Goal: Transaction & Acquisition: Purchase product/service

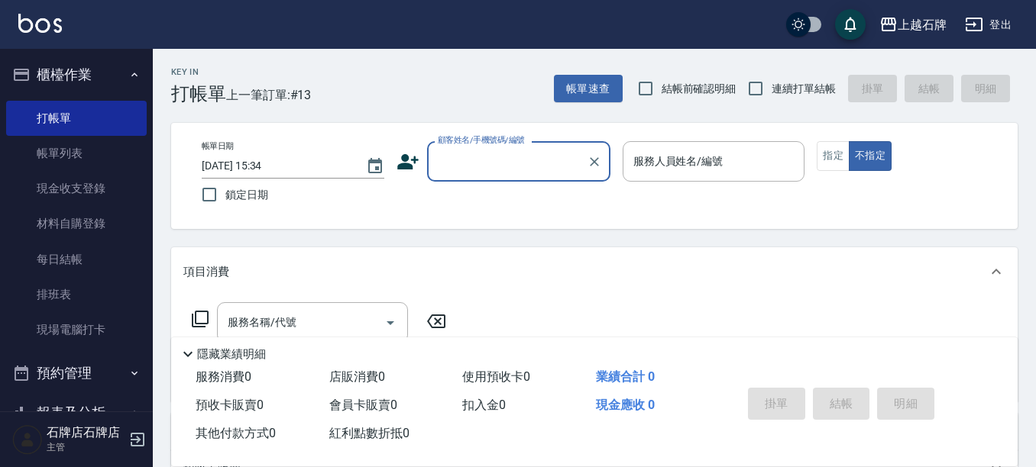
click at [414, 157] on icon at bounding box center [407, 161] width 21 height 15
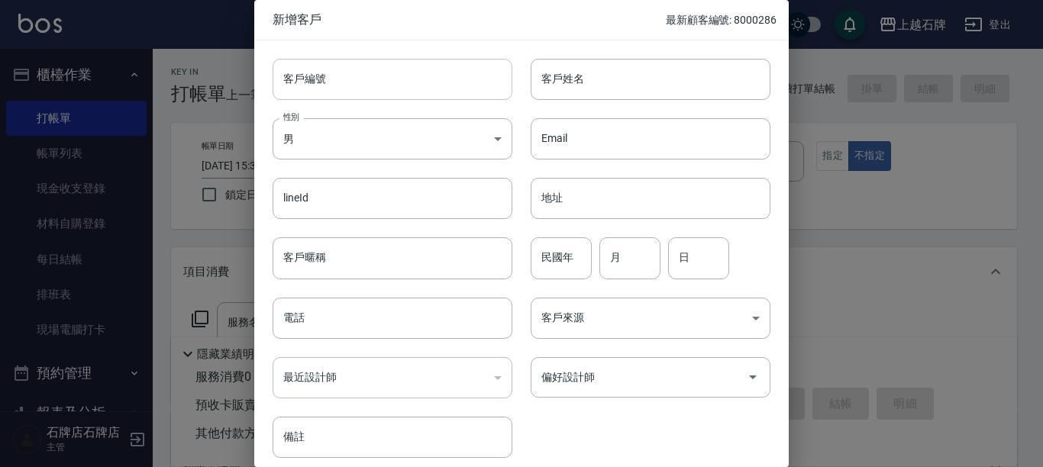
click at [335, 68] on input "客戶編號" at bounding box center [393, 79] width 240 height 41
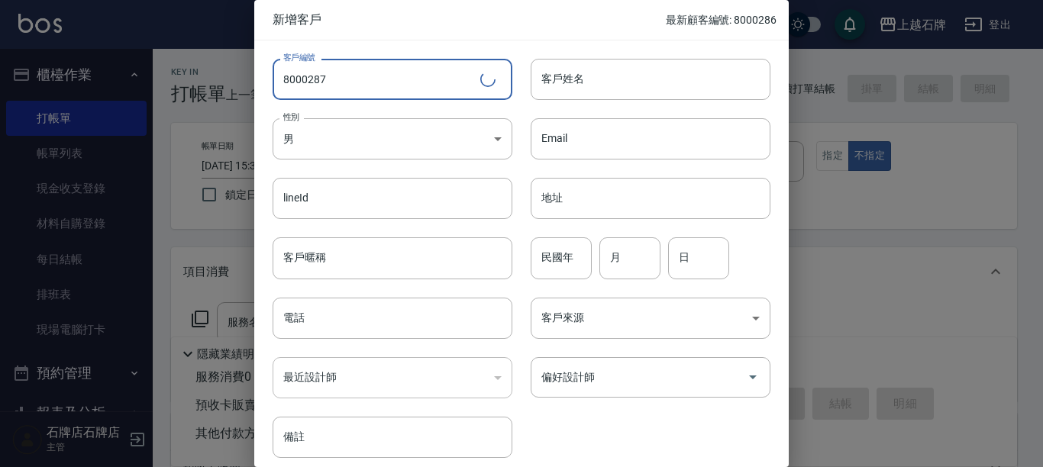
type input "8000287"
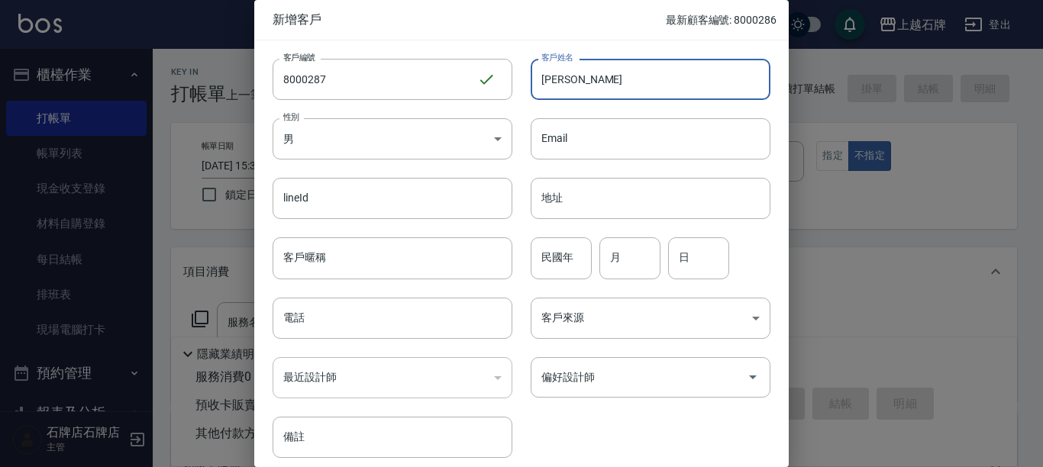
type input "[PERSON_NAME]"
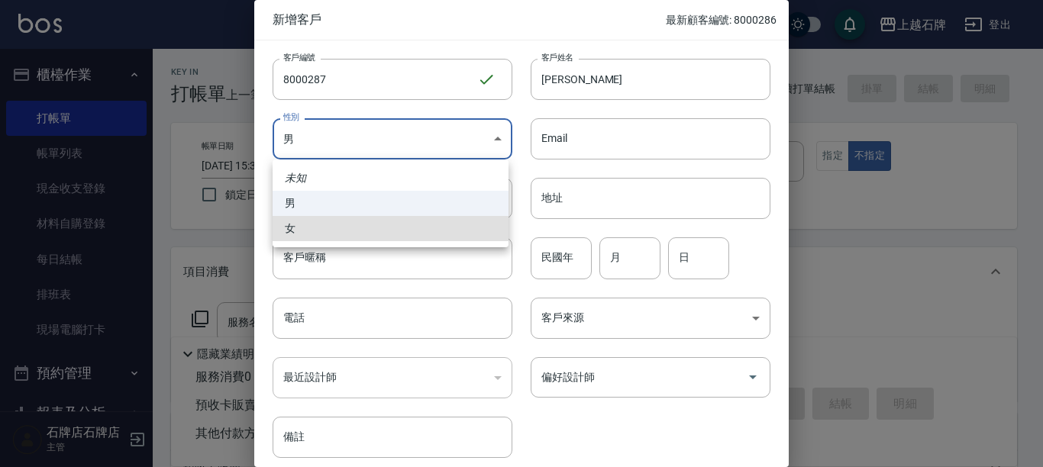
type input "[DEMOGRAPHIC_DATA]"
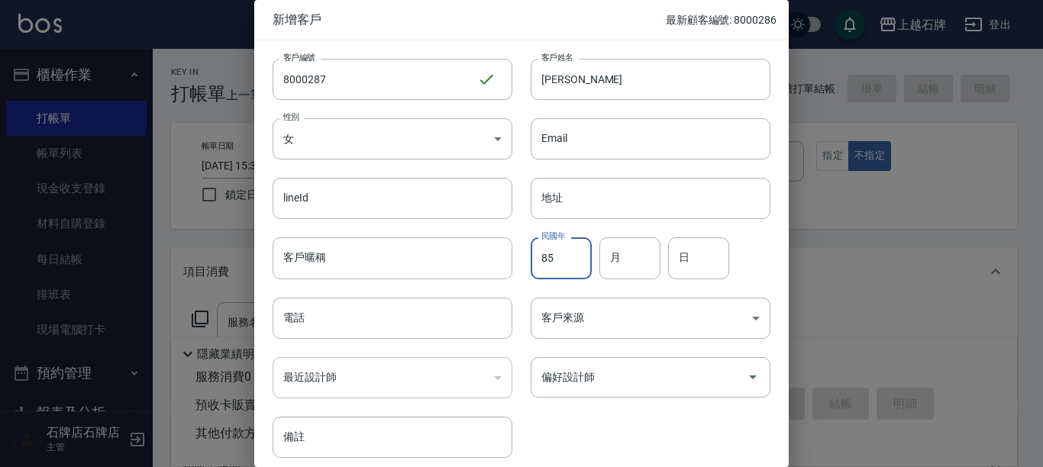
type input "85"
type input "2"
type input "5"
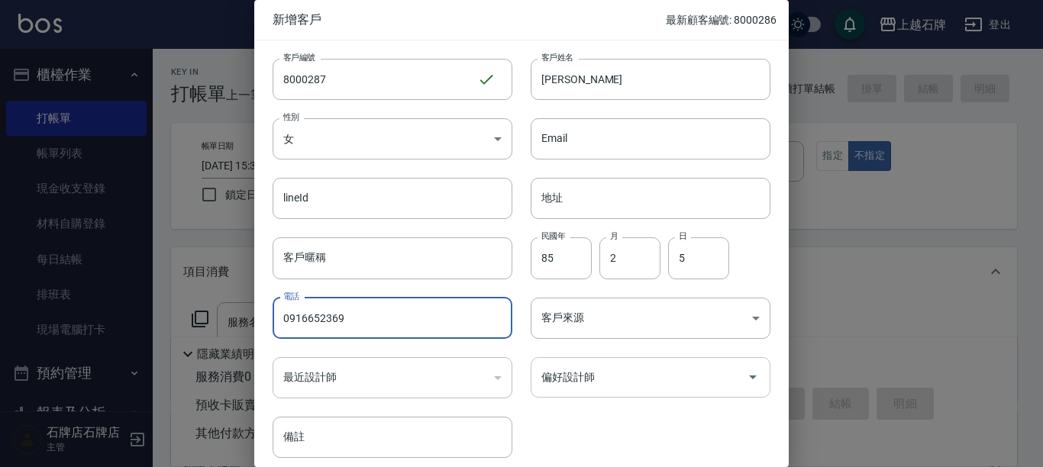
click at [721, 393] on div "偏好設計師" at bounding box center [651, 377] width 240 height 40
type input "0916652369"
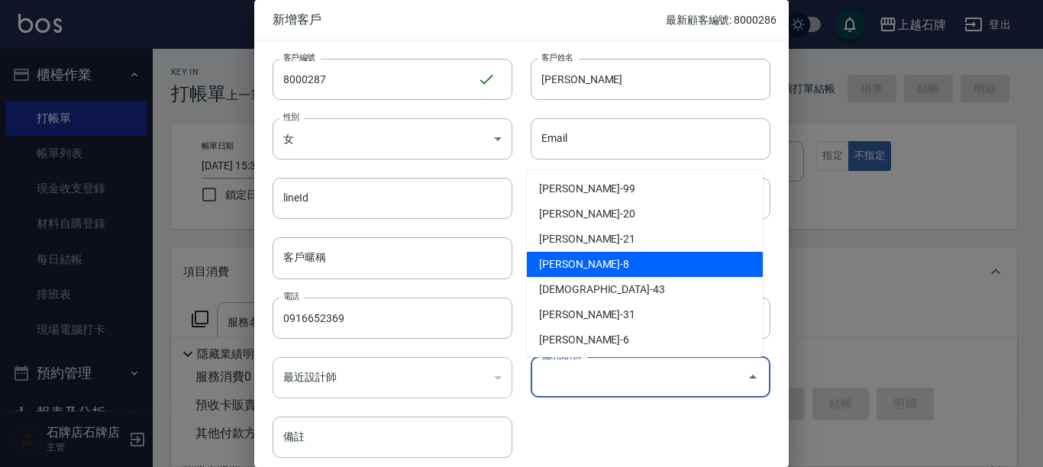
click at [687, 266] on li "[PERSON_NAME]-8" at bounding box center [645, 264] width 236 height 25
type input "溫育宣"
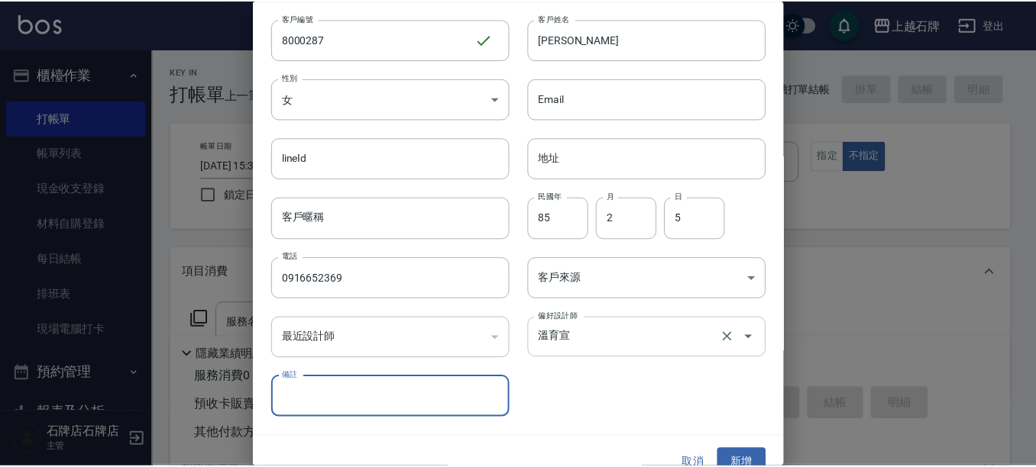
scroll to position [62, 0]
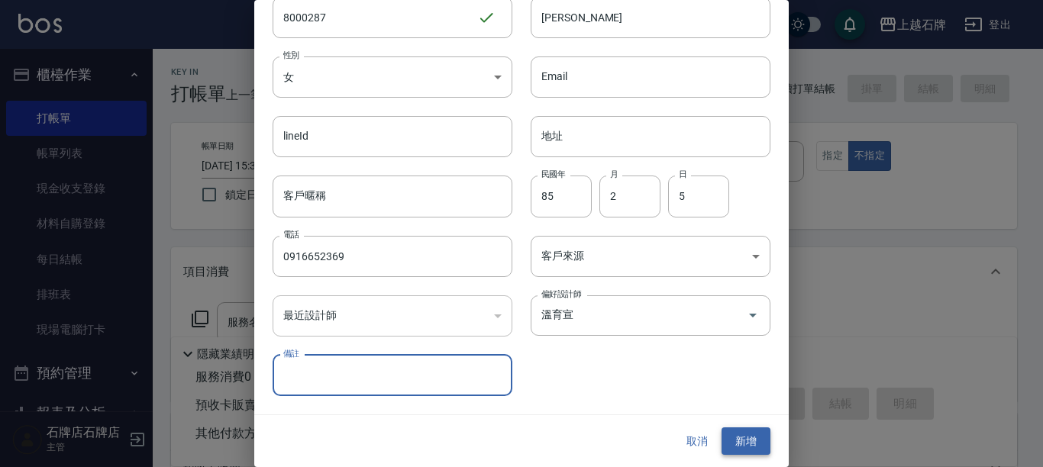
click at [732, 429] on button "新增" at bounding box center [746, 442] width 49 height 28
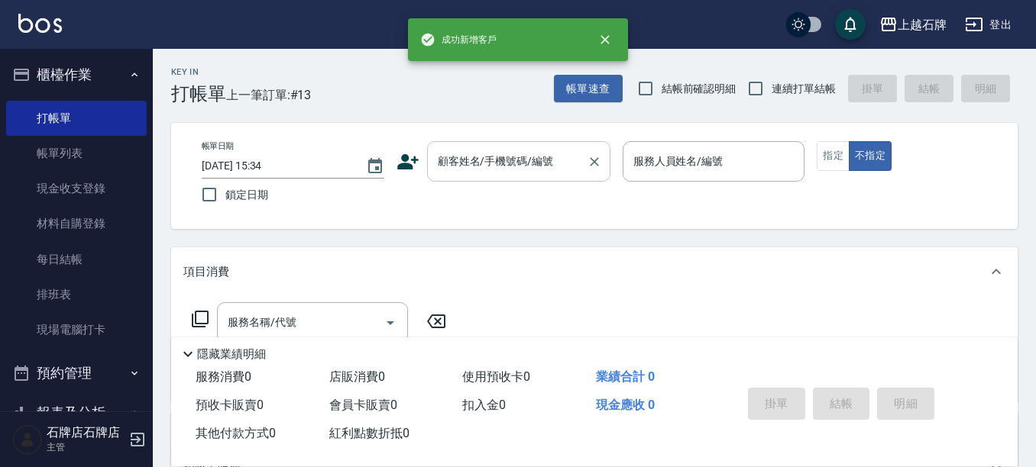
click at [545, 163] on input "顧客姓名/手機號碼/編號" at bounding box center [507, 161] width 147 height 27
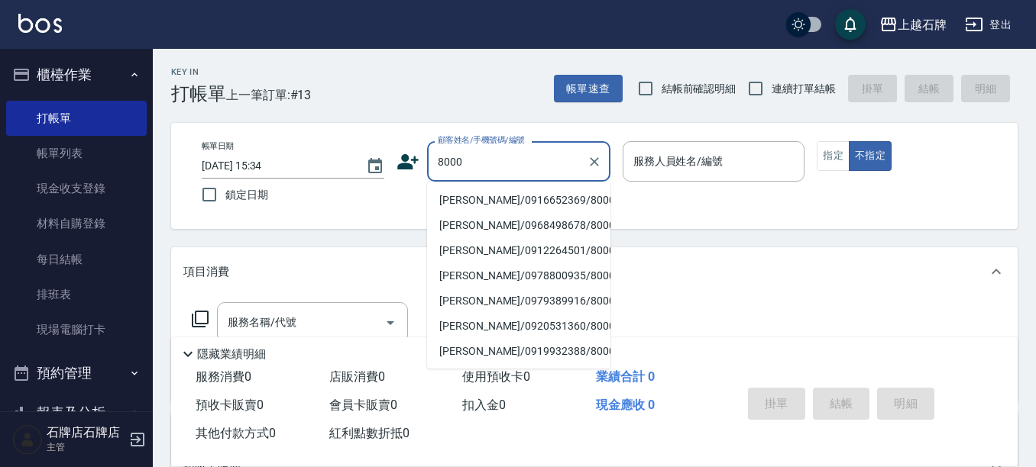
click at [486, 204] on li "[PERSON_NAME]/0916652369/8000287" at bounding box center [518, 200] width 183 height 25
type input "[PERSON_NAME]/0916652369/8000287"
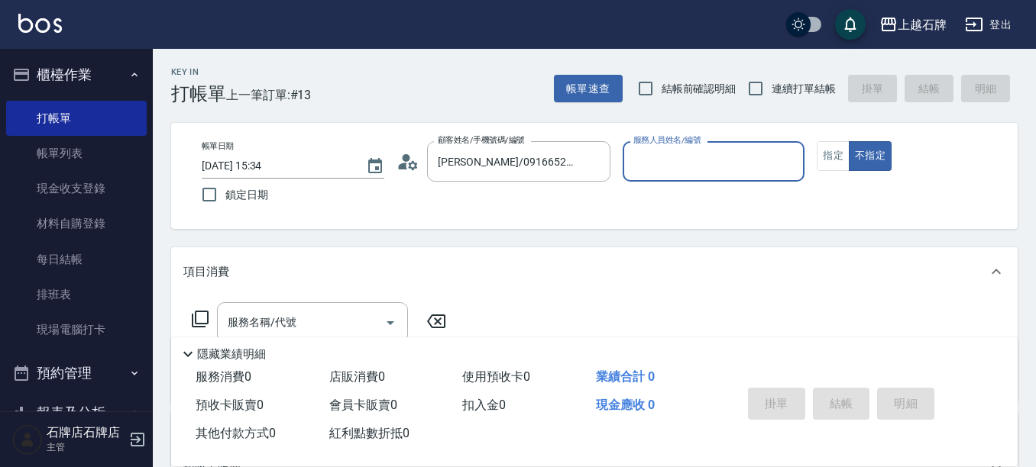
type input "INNA-8"
click at [811, 154] on div "帳單日期 [DATE] 15:34 鎖定日期 顧客姓名/手機號碼/編號 [PERSON_NAME]/0916652369/8000287 顧客姓名/手機號碼/…" at bounding box center [593, 175] width 809 height 69
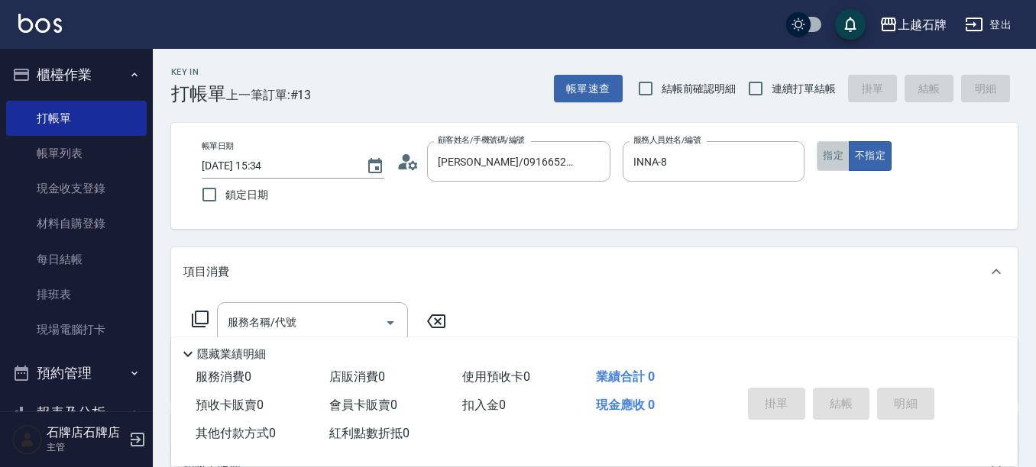
click at [845, 153] on button "指定" at bounding box center [832, 156] width 33 height 30
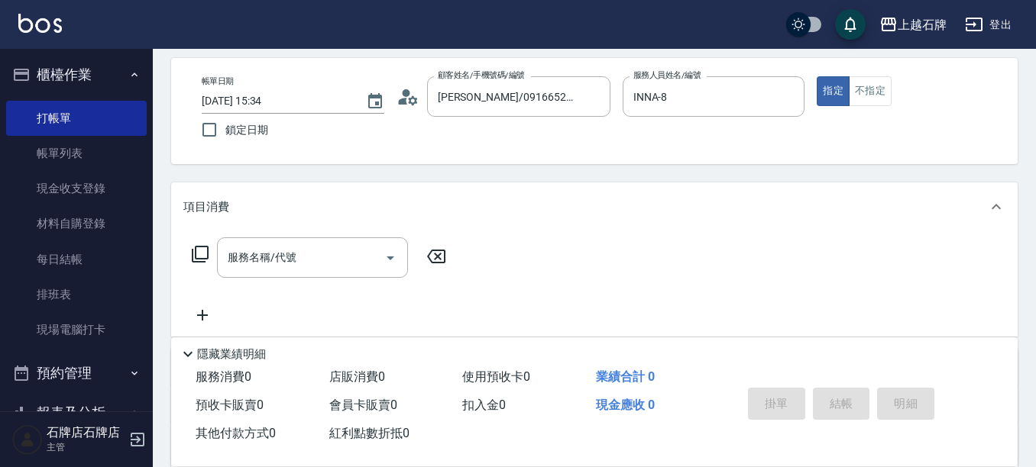
scroll to position [153, 0]
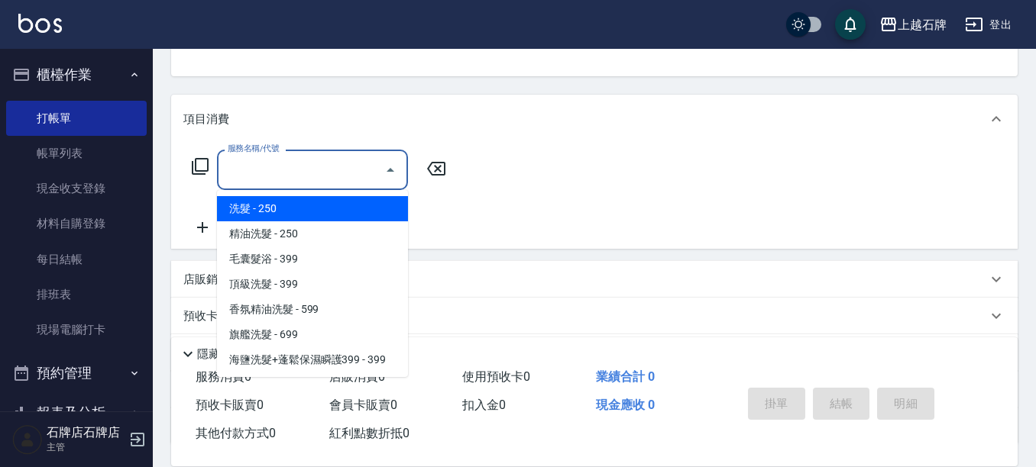
click at [276, 182] on input "服務名稱/代號" at bounding box center [301, 170] width 154 height 27
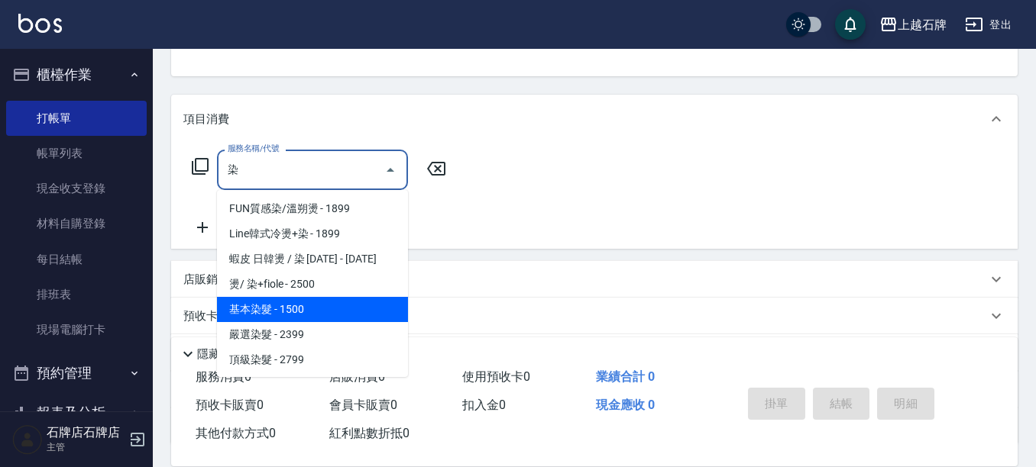
click at [261, 307] on span "基本染髮 - 1500" at bounding box center [312, 309] width 191 height 25
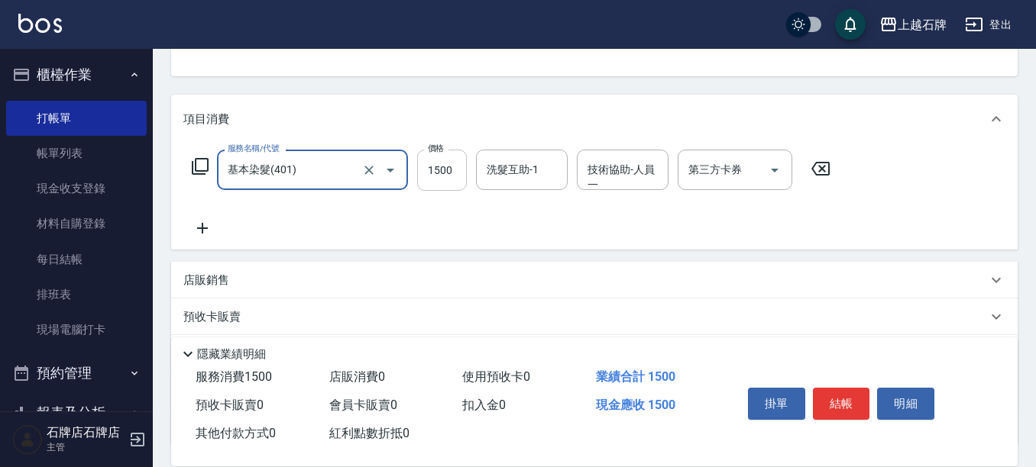
type input "基本染髮(401)"
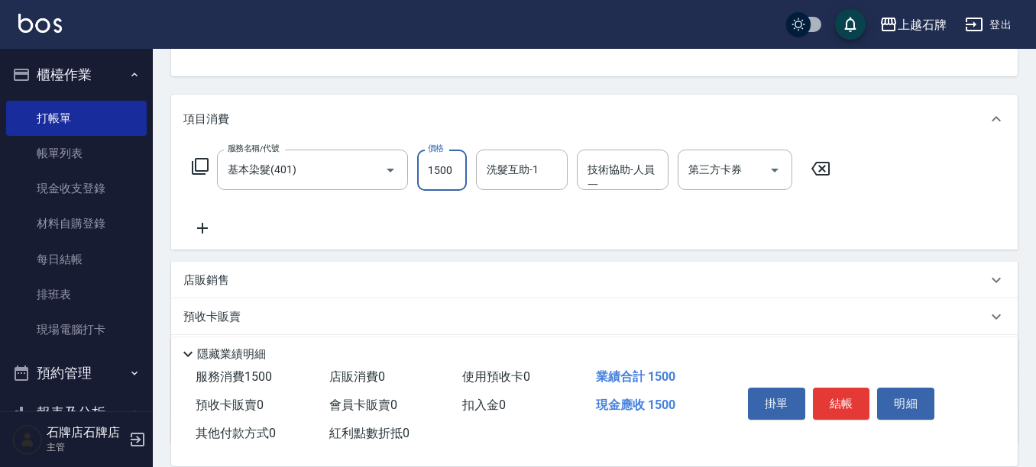
click at [443, 171] on input "1500" at bounding box center [442, 170] width 50 height 41
type input "1999"
click at [853, 399] on button "結帳" at bounding box center [841, 404] width 57 height 32
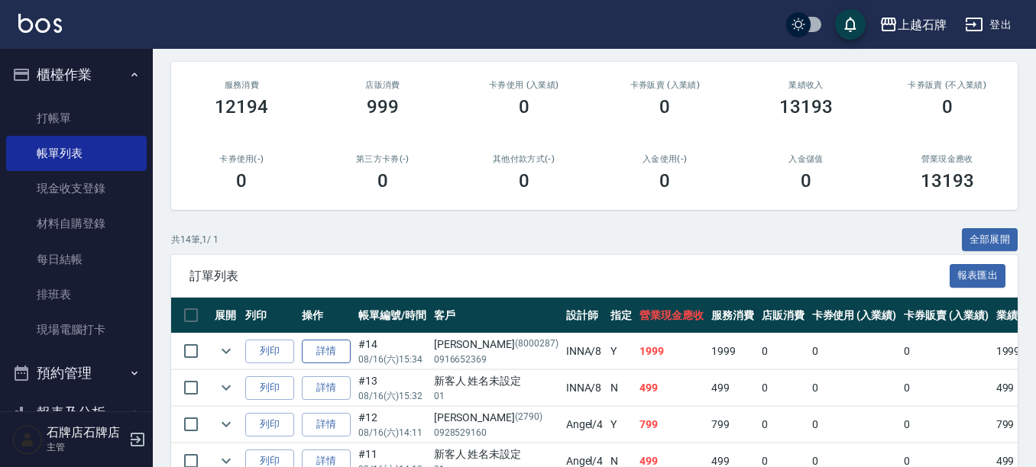
scroll to position [229, 0]
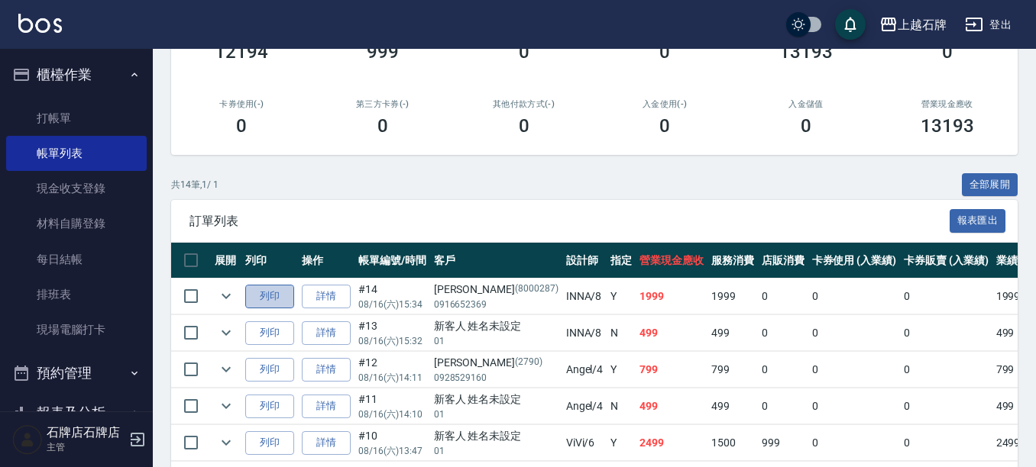
click at [292, 296] on button "列印" at bounding box center [269, 297] width 49 height 24
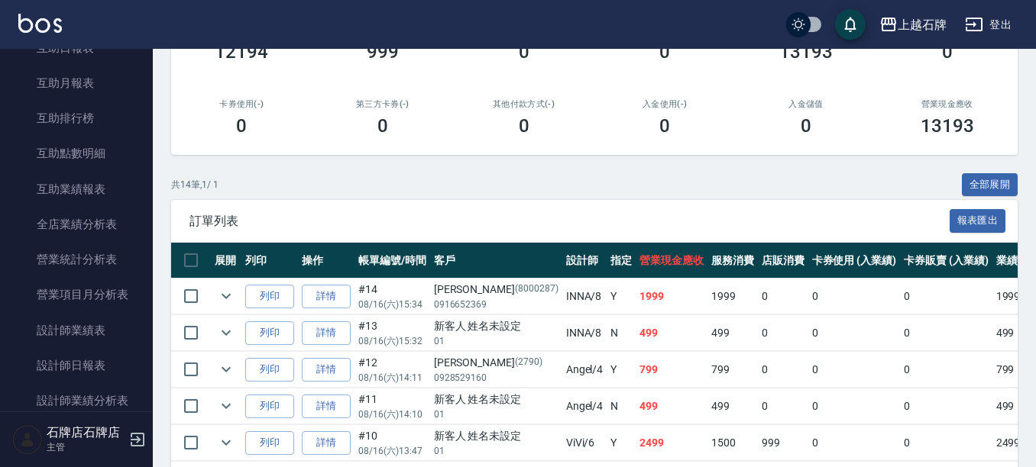
scroll to position [611, 0]
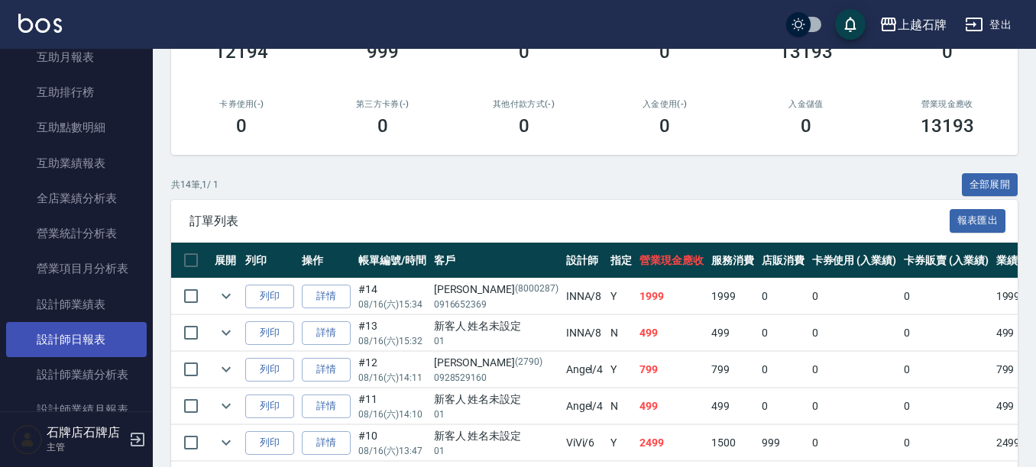
click at [82, 350] on link "設計師日報表" at bounding box center [76, 339] width 141 height 35
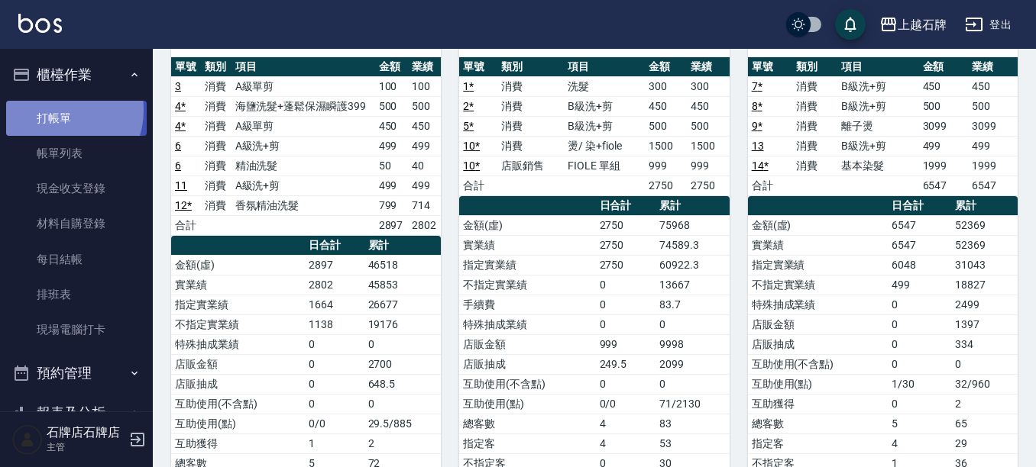
click at [57, 110] on link "打帳單" at bounding box center [76, 118] width 141 height 35
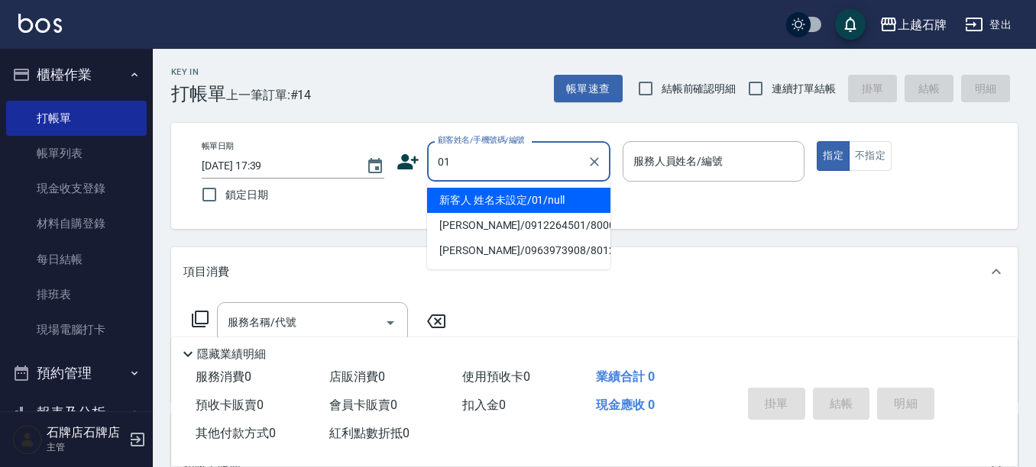
type input "01"
type input "6"
type input "新客人 姓名未設定/01/null"
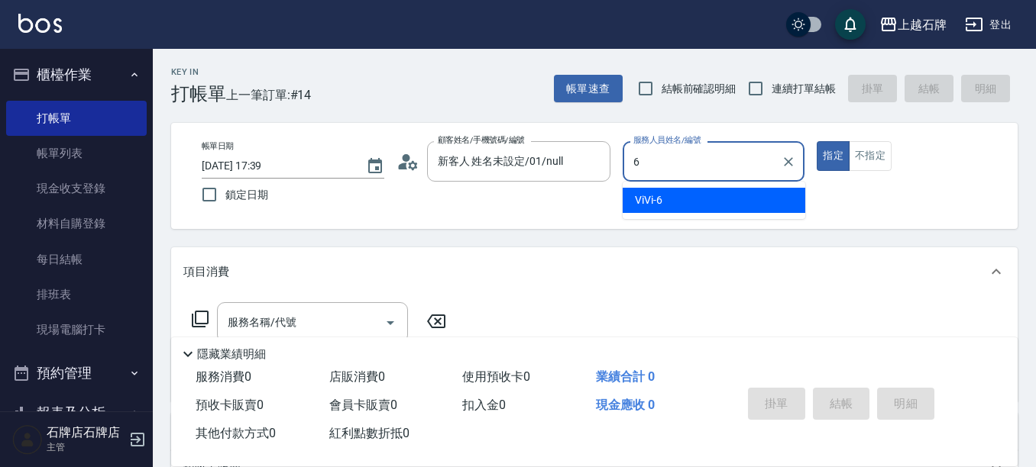
type input "6"
type button "true"
type input "ViVi-6"
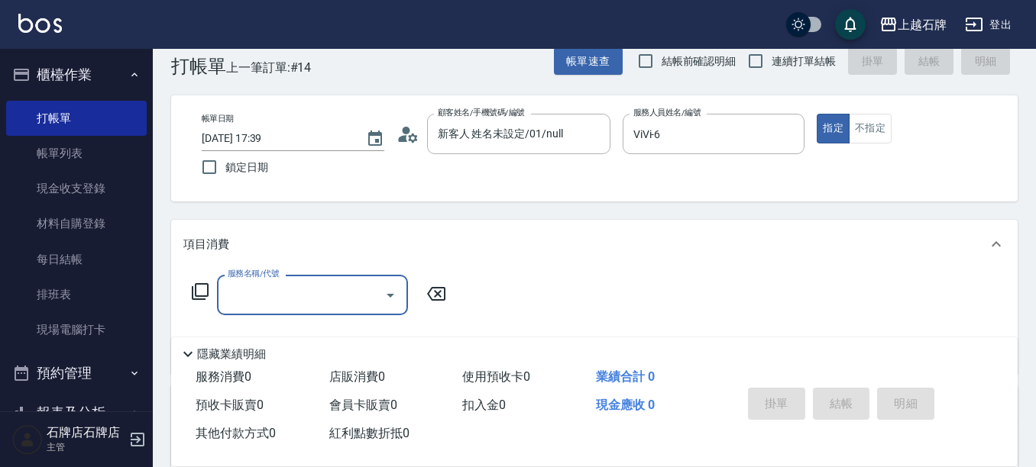
scroll to position [76, 0]
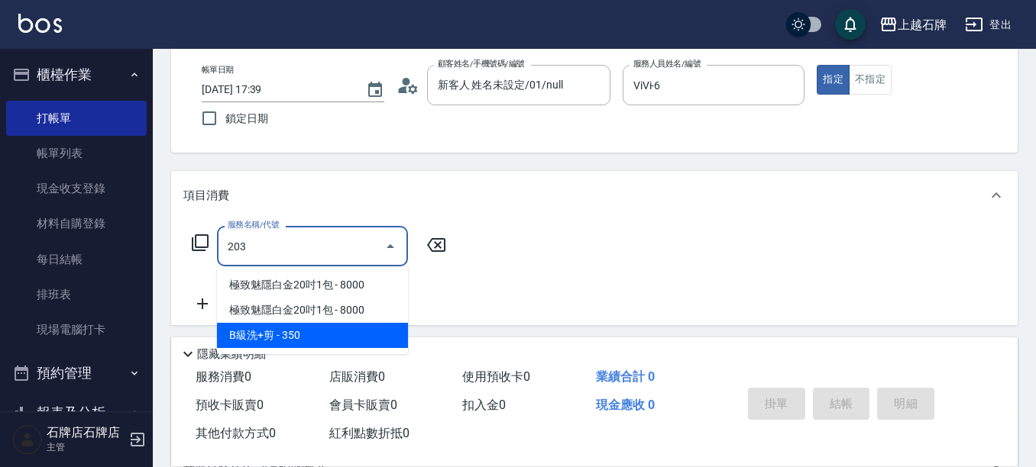
type input "B級洗+剪(203)"
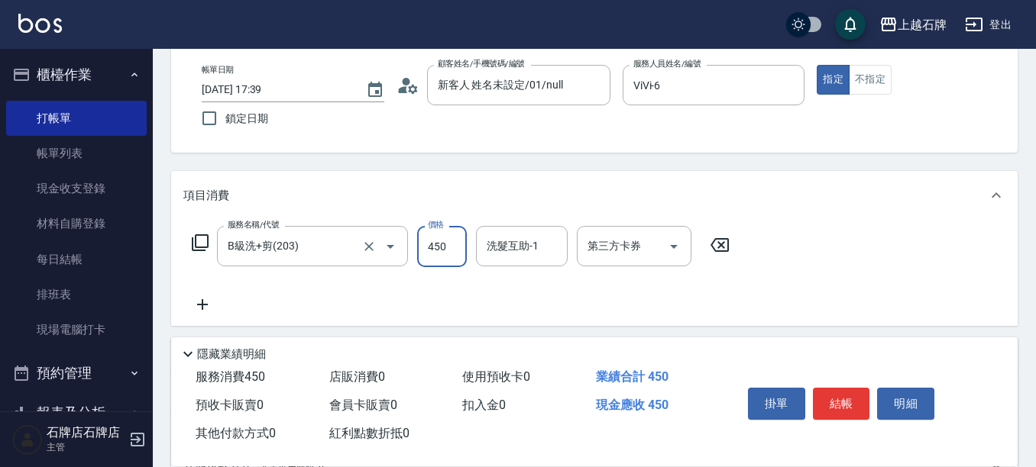
type input "450"
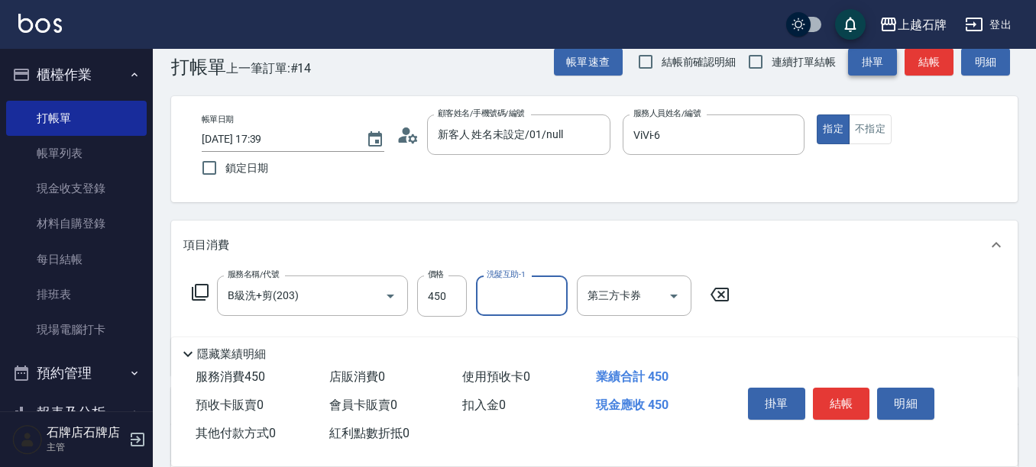
scroll to position [0, 0]
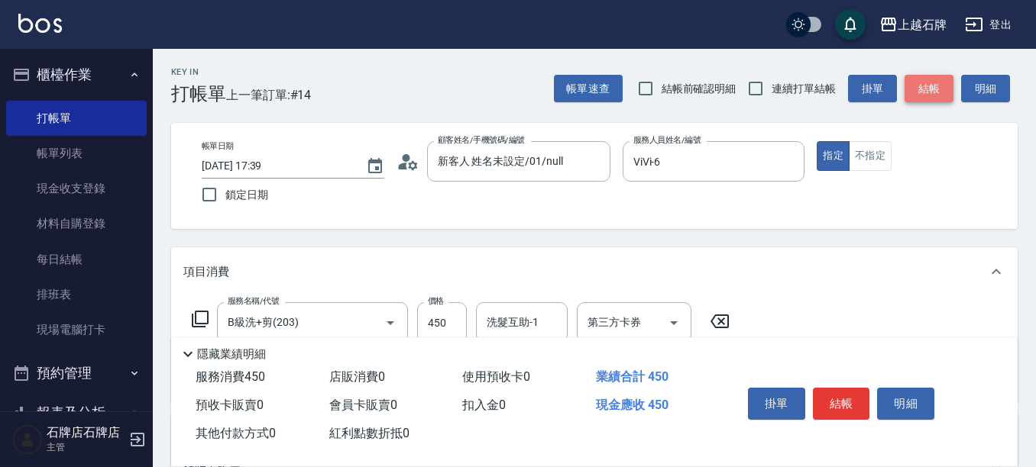
click at [921, 97] on button "結帳" at bounding box center [928, 89] width 49 height 28
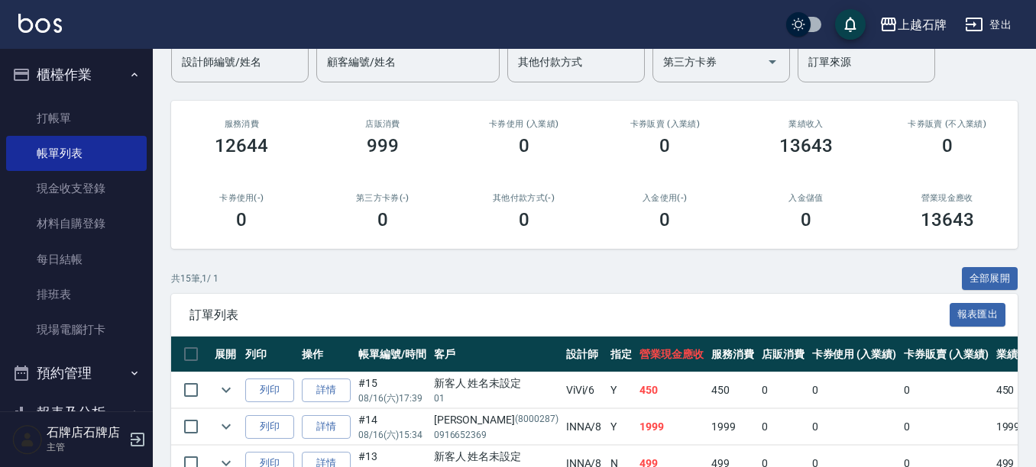
scroll to position [153, 0]
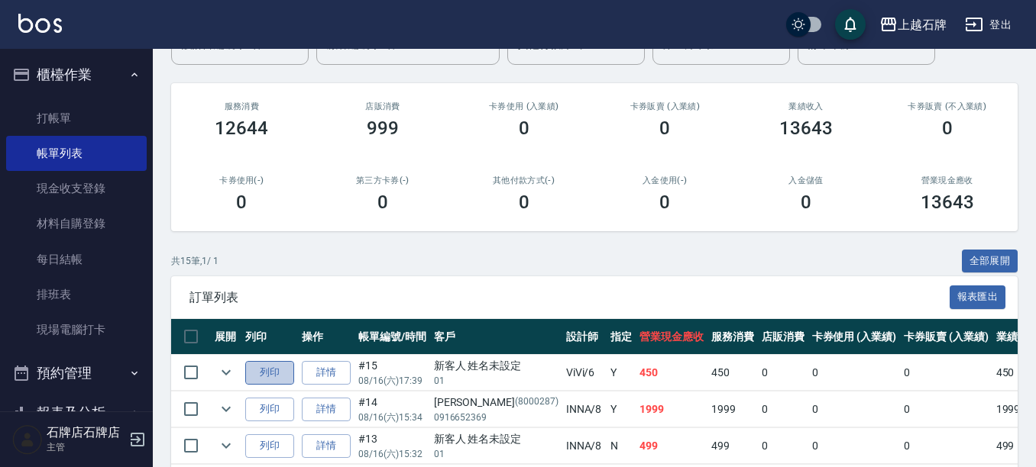
click at [275, 376] on button "列印" at bounding box center [269, 373] width 49 height 24
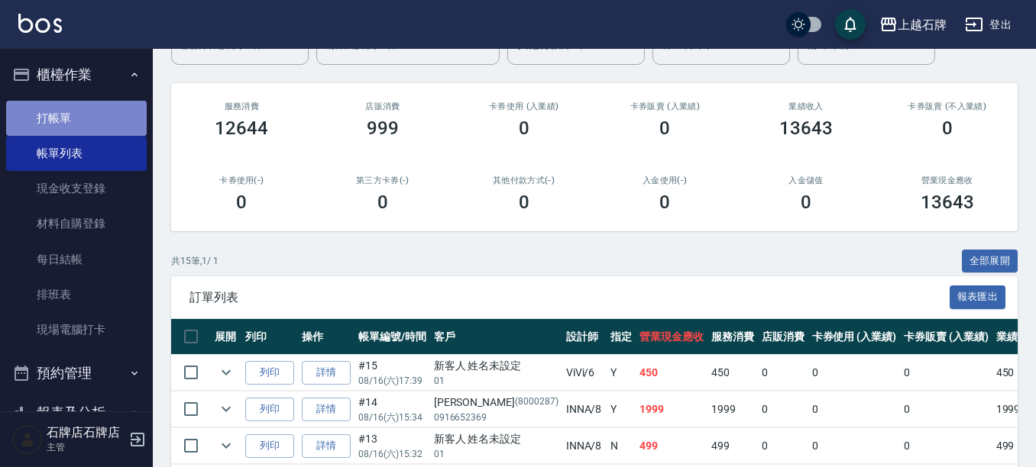
click at [92, 121] on link "打帳單" at bounding box center [76, 118] width 141 height 35
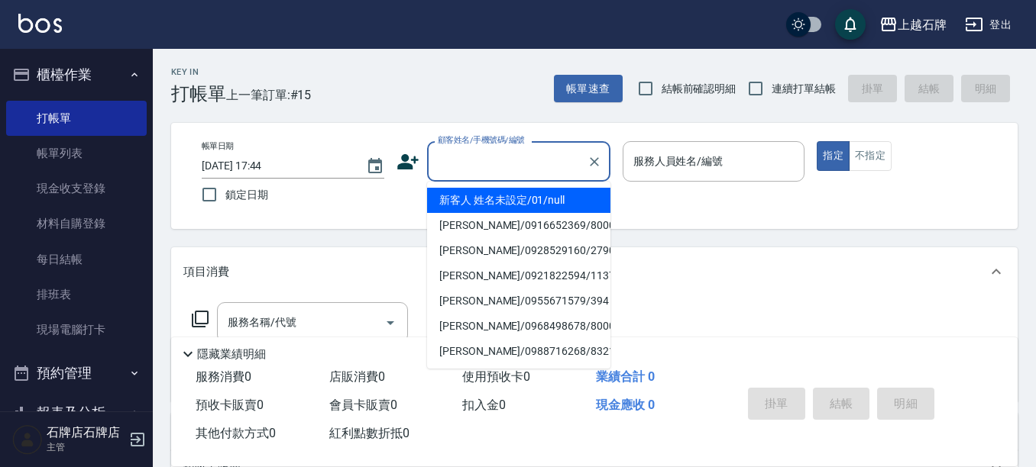
click at [477, 170] on input "顧客姓名/手機號碼/編號" at bounding box center [507, 161] width 147 height 27
click at [558, 201] on li "[PERSON_NAME]/0938335508/3330" at bounding box center [518, 200] width 183 height 25
type input "[PERSON_NAME]/0938335508/3330"
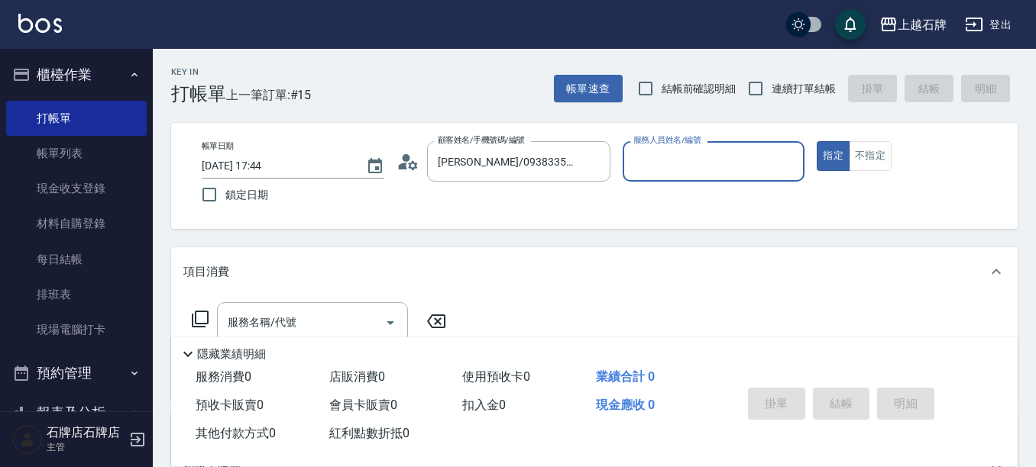
click at [755, 157] on input "服務人員姓名/編號" at bounding box center [713, 161] width 169 height 27
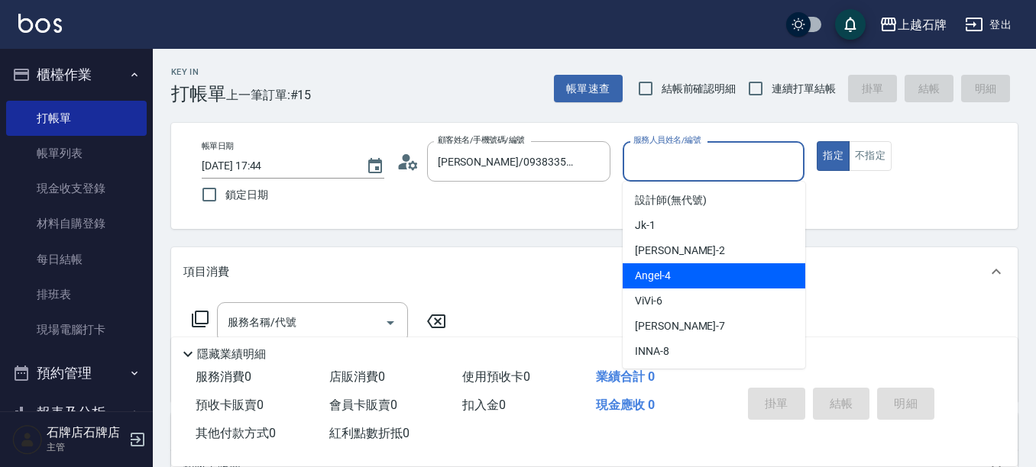
click at [685, 276] on div "[PERSON_NAME] -4" at bounding box center [713, 275] width 183 height 25
type input "[PERSON_NAME]-4"
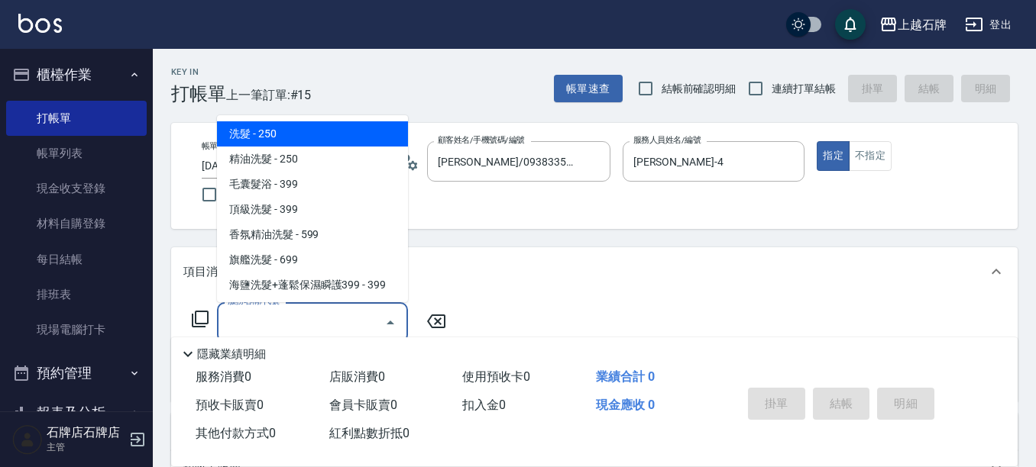
click at [338, 328] on input "服務名稱/代號" at bounding box center [301, 322] width 154 height 27
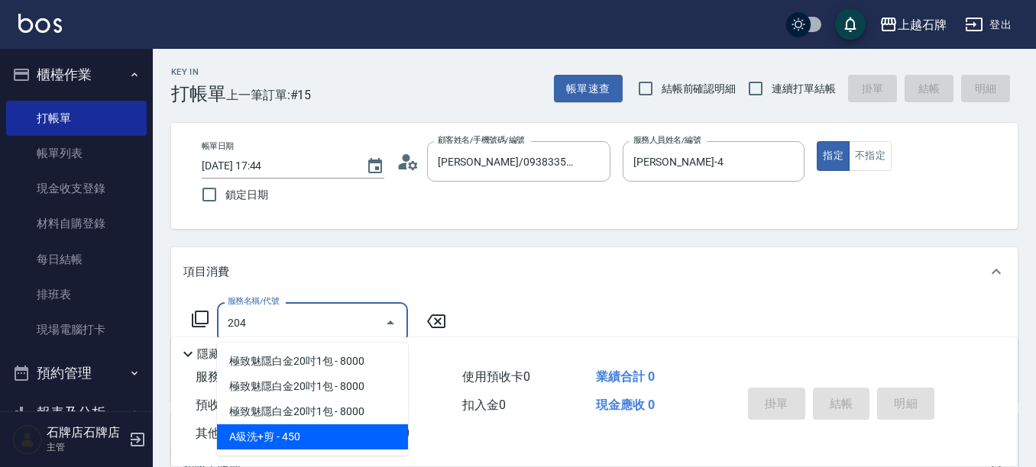
click at [377, 438] on span "A級洗+剪 - 450" at bounding box center [312, 437] width 191 height 25
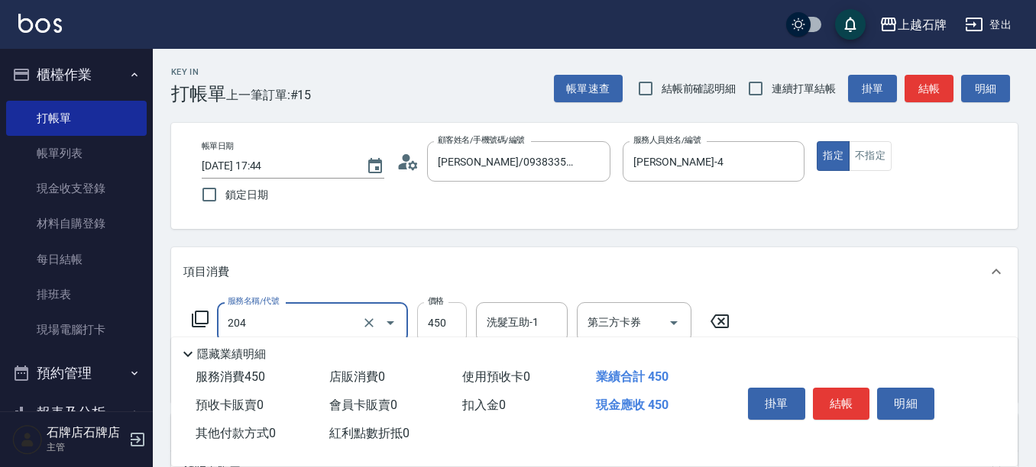
type input "A級洗+剪(204)"
click at [423, 318] on input "450" at bounding box center [442, 322] width 50 height 41
type input "750"
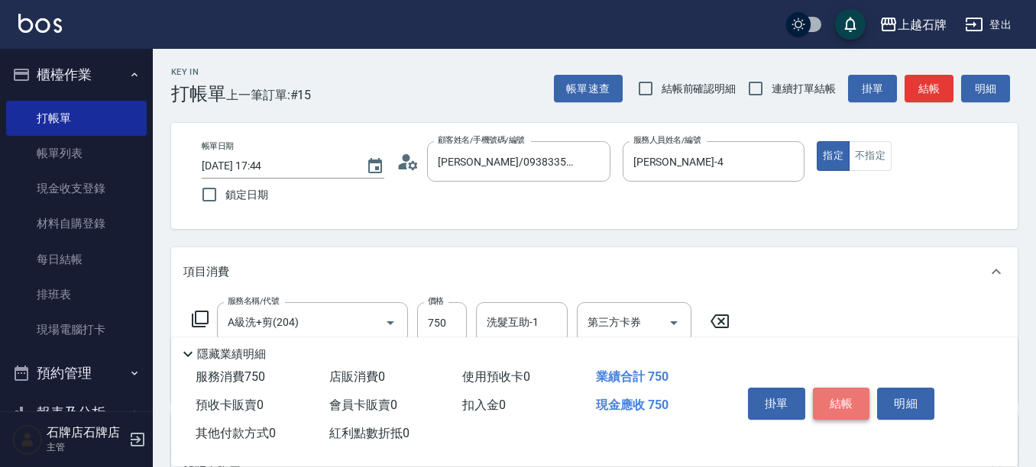
click at [838, 394] on button "結帳" at bounding box center [841, 404] width 57 height 32
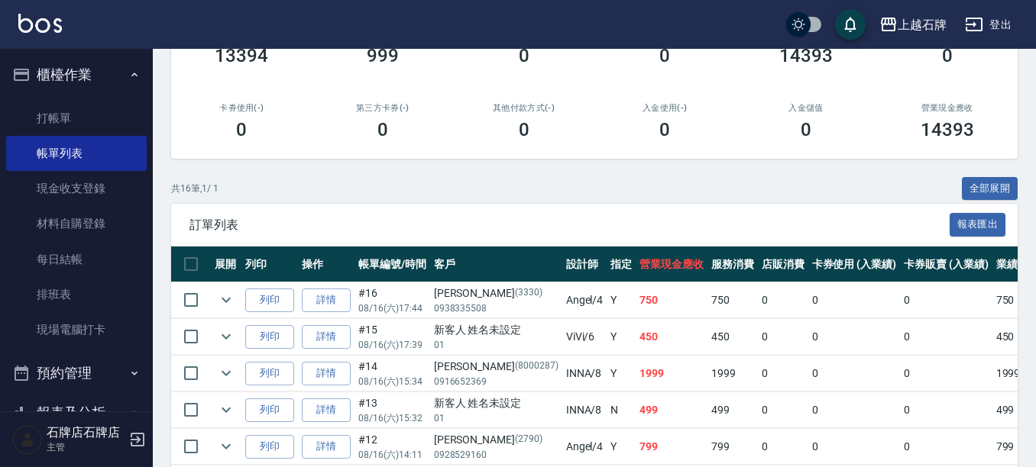
scroll to position [229, 0]
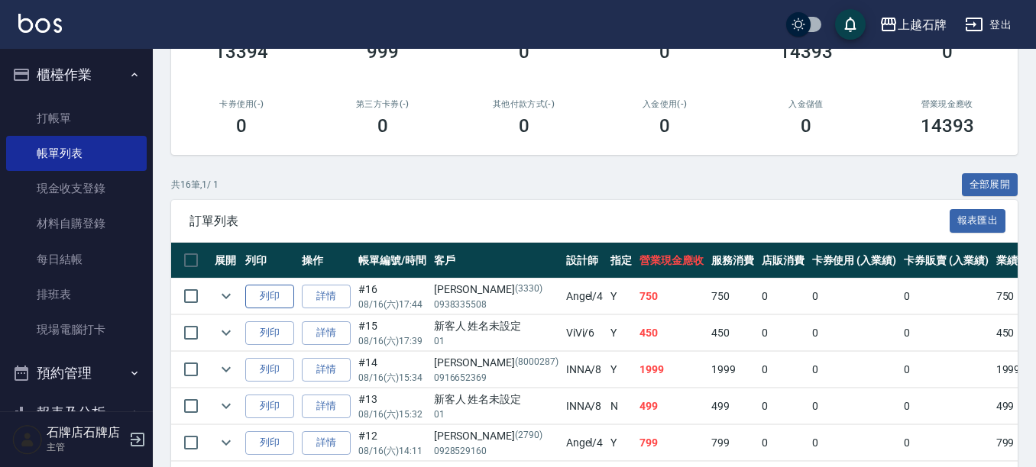
click at [267, 301] on button "列印" at bounding box center [269, 297] width 49 height 24
click at [62, 118] on link "打帳單" at bounding box center [76, 118] width 141 height 35
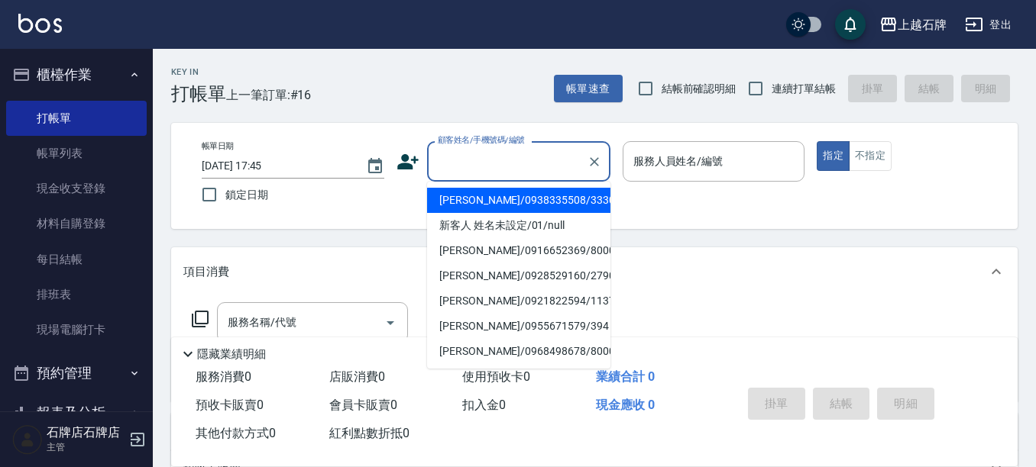
click at [467, 163] on input "顧客姓名/手機號碼/編號" at bounding box center [507, 161] width 147 height 27
click at [525, 199] on li "[PERSON_NAME]/0963033317/1091" at bounding box center [518, 200] width 183 height 25
type input "[PERSON_NAME]/0963033317/1091"
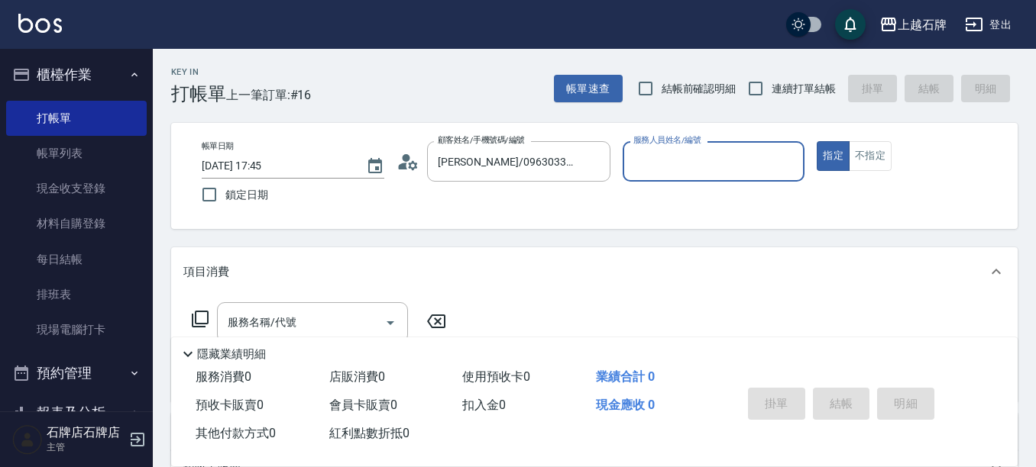
click at [716, 174] on input "服務人員姓名/編號" at bounding box center [713, 161] width 169 height 27
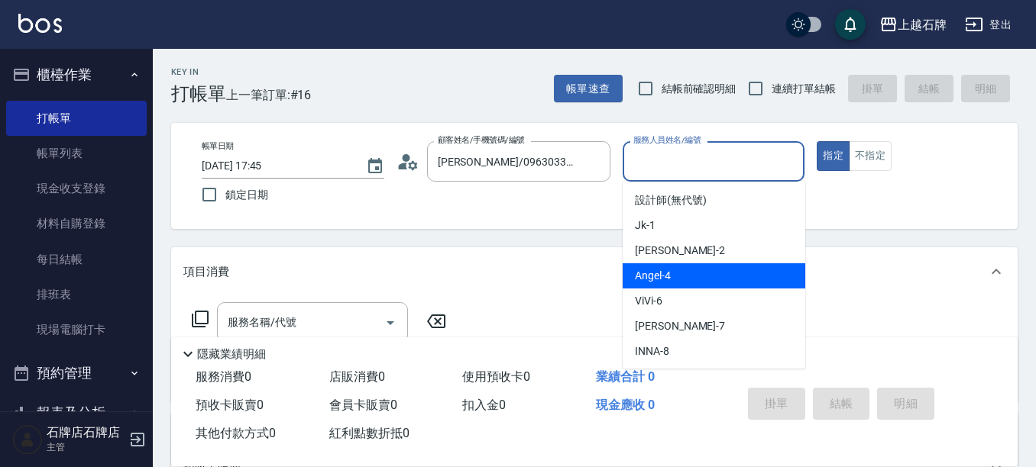
click at [764, 270] on div "[PERSON_NAME] -4" at bounding box center [713, 275] width 183 height 25
type input "[PERSON_NAME]-4"
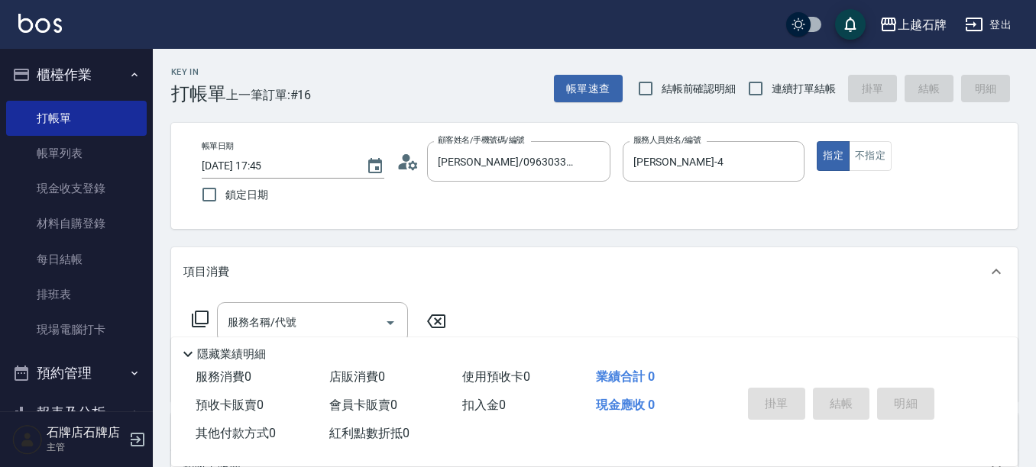
click at [204, 319] on icon at bounding box center [200, 319] width 18 height 18
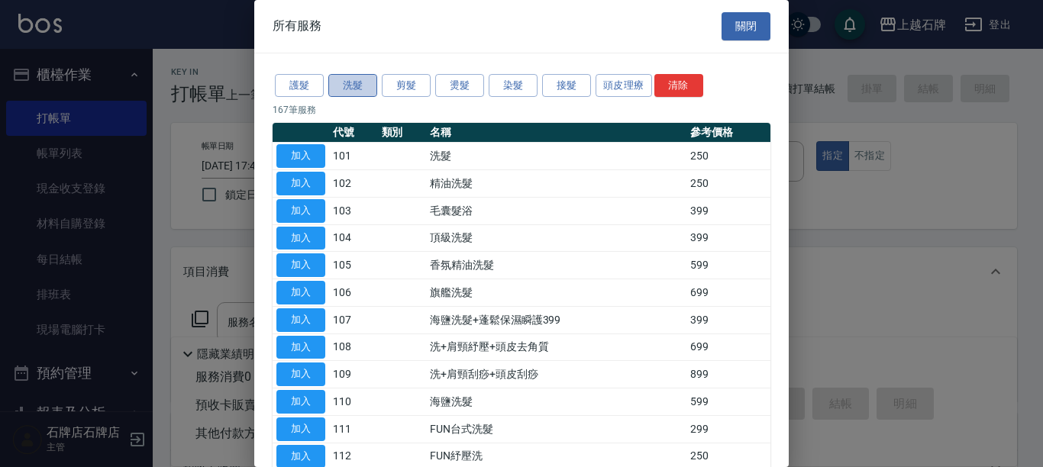
click at [350, 84] on button "洗髮" at bounding box center [352, 86] width 49 height 24
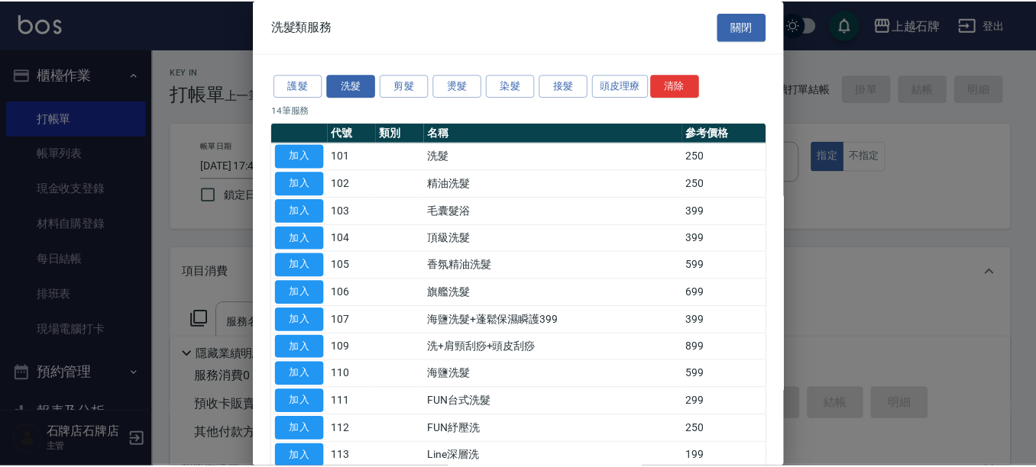
scroll to position [76, 0]
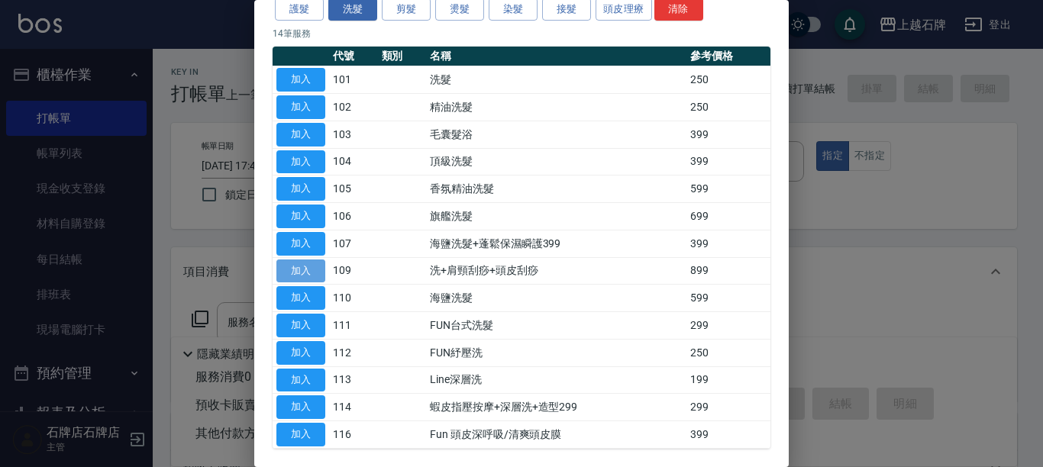
click at [310, 270] on button "加入" at bounding box center [300, 272] width 49 height 24
type input "洗+肩頸刮痧+頭皮刮痧(109)"
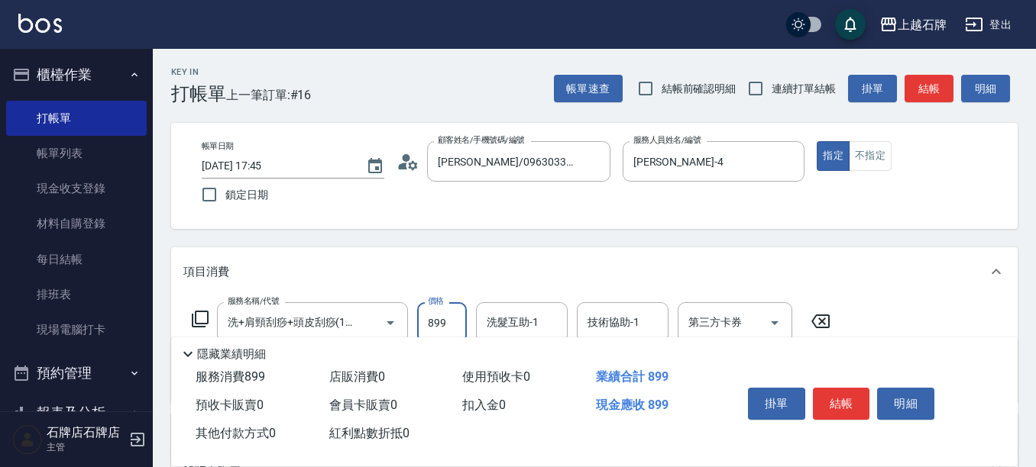
click at [441, 324] on input "899" at bounding box center [442, 322] width 50 height 41
type input "1000"
click at [849, 398] on button "結帳" at bounding box center [841, 404] width 57 height 32
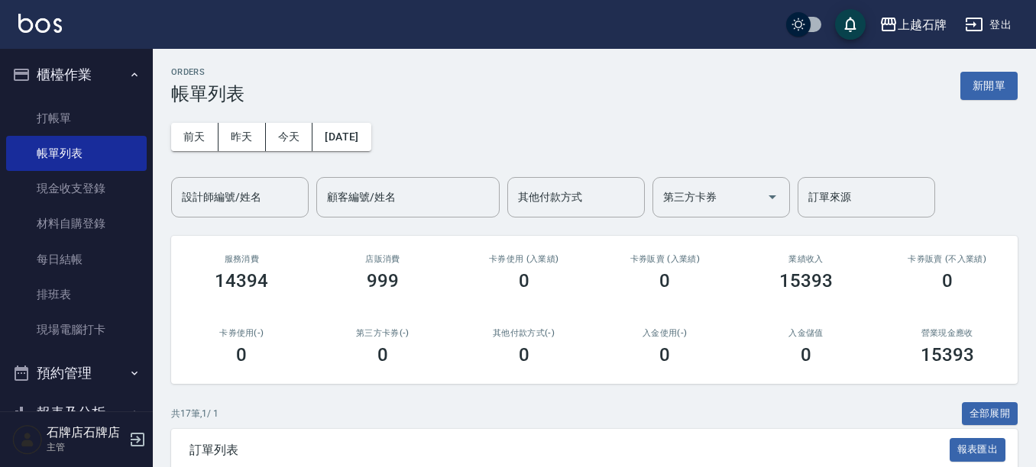
scroll to position [153, 0]
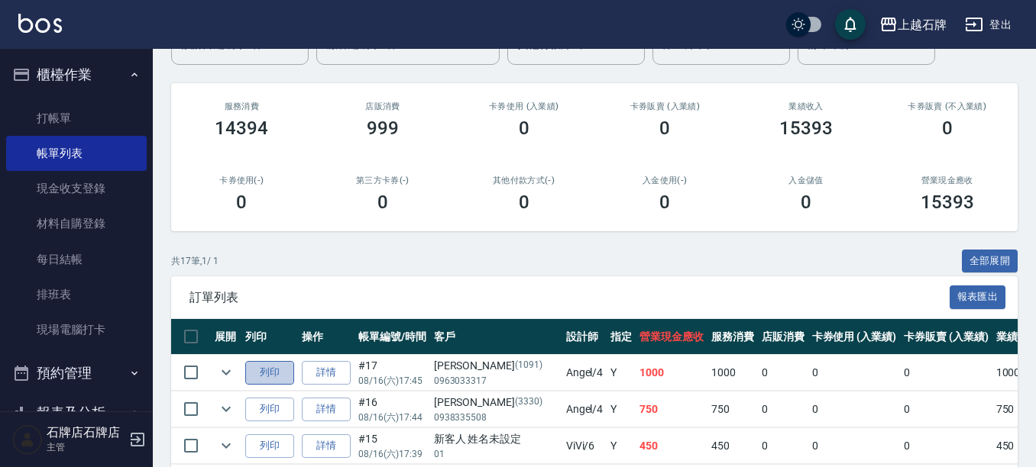
click at [266, 369] on button "列印" at bounding box center [269, 373] width 49 height 24
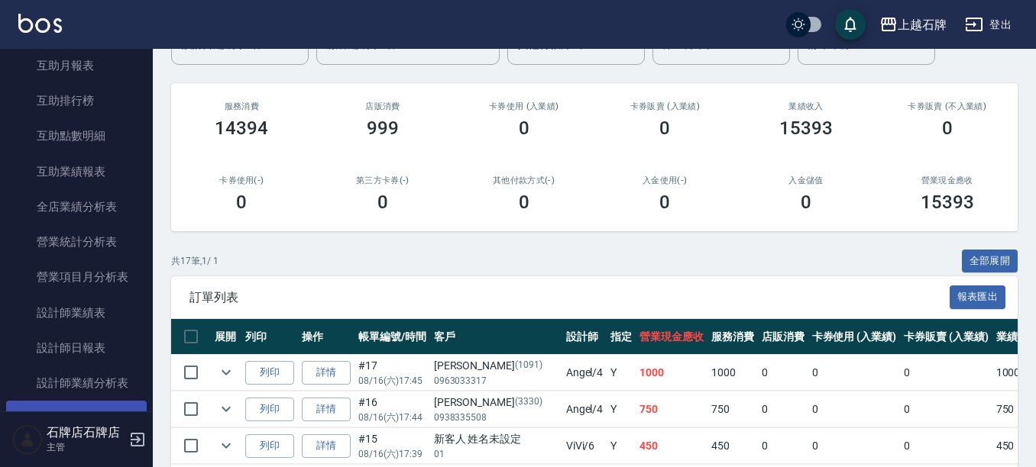
scroll to position [687, 0]
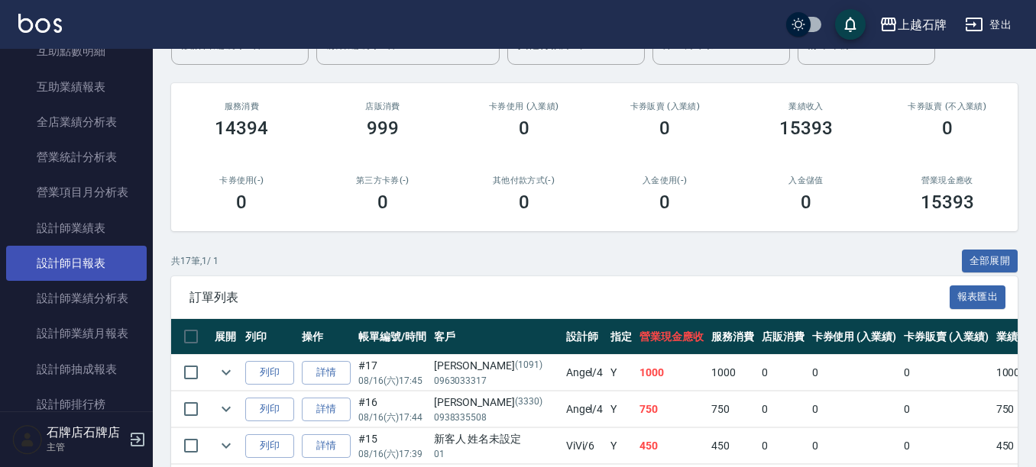
click at [79, 258] on link "設計師日報表" at bounding box center [76, 263] width 141 height 35
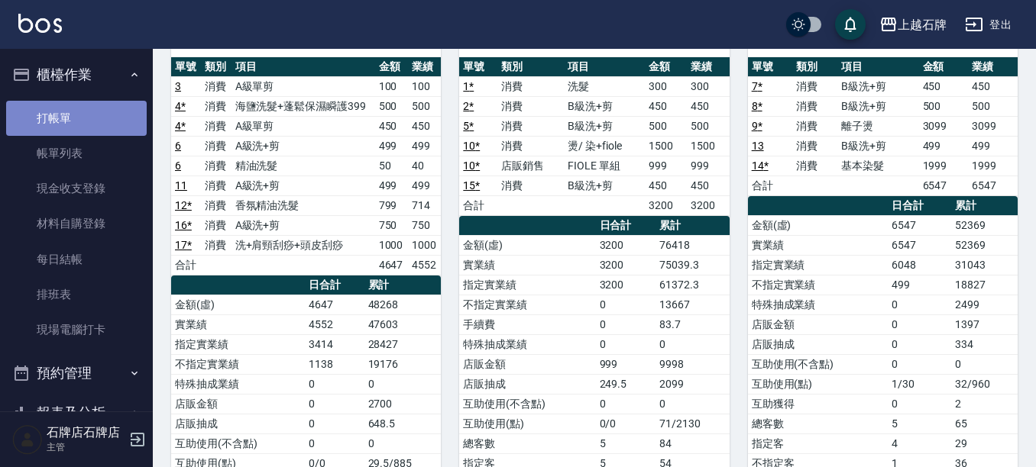
click at [81, 120] on link "打帳單" at bounding box center [76, 118] width 141 height 35
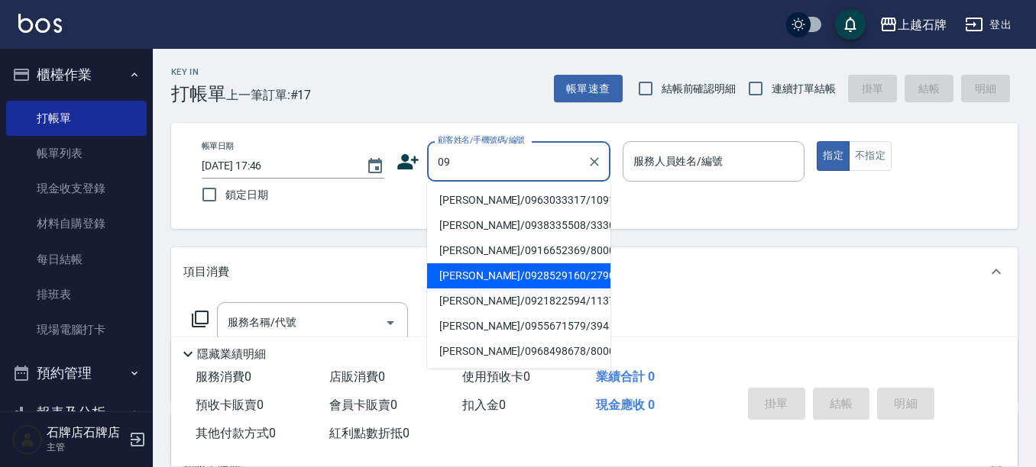
type input "0"
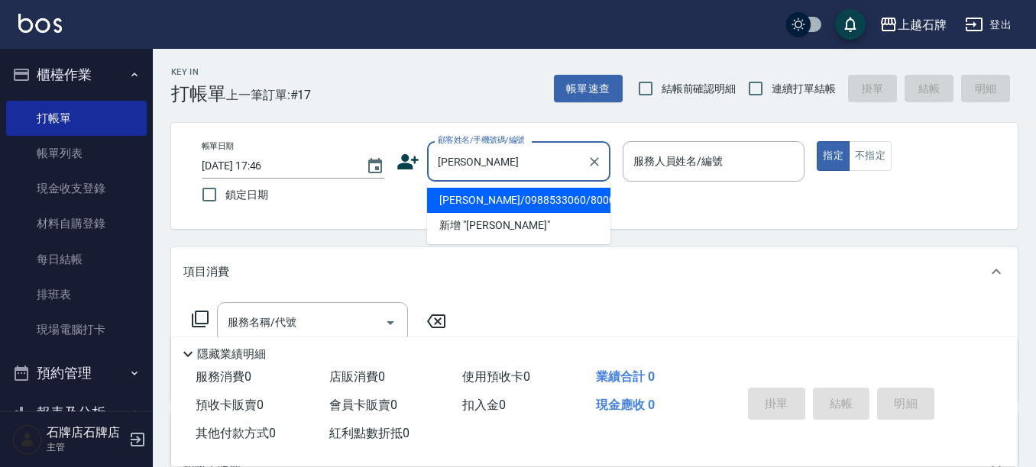
click at [548, 205] on li "[PERSON_NAME]/0988533060/8000227" at bounding box center [518, 200] width 183 height 25
type input "[PERSON_NAME]/0988533060/8000227"
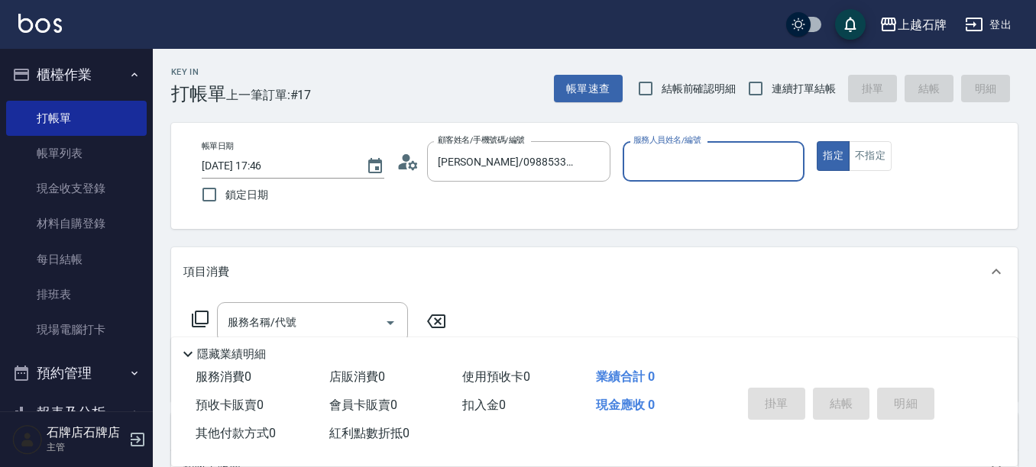
type input "INNA-8"
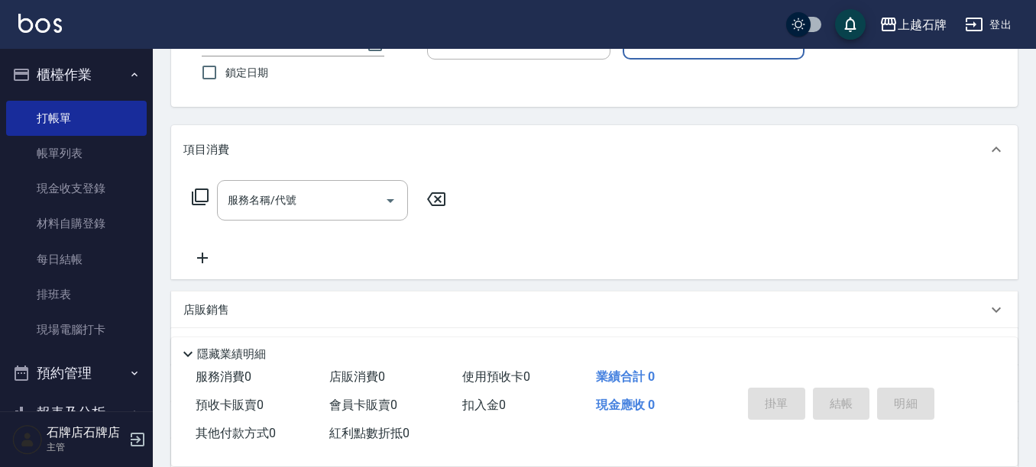
scroll to position [153, 0]
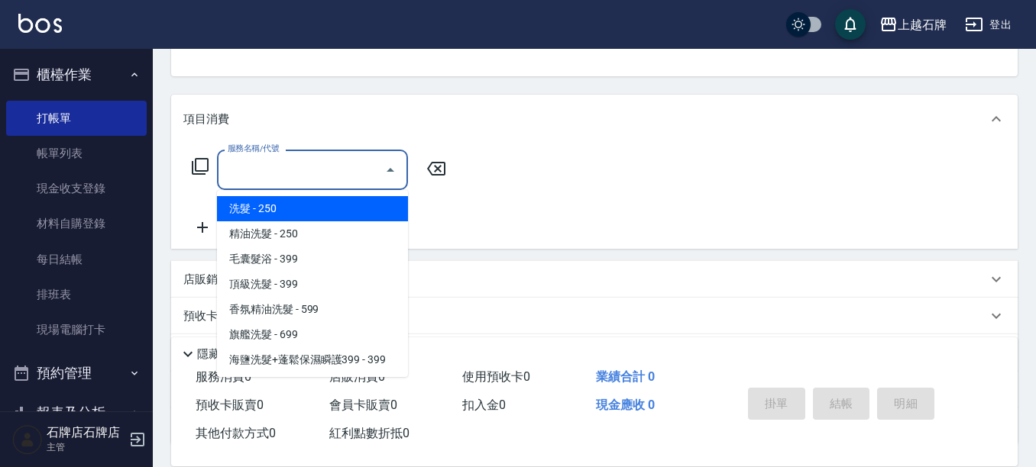
click at [313, 166] on input "服務名稱/代號" at bounding box center [301, 170] width 154 height 27
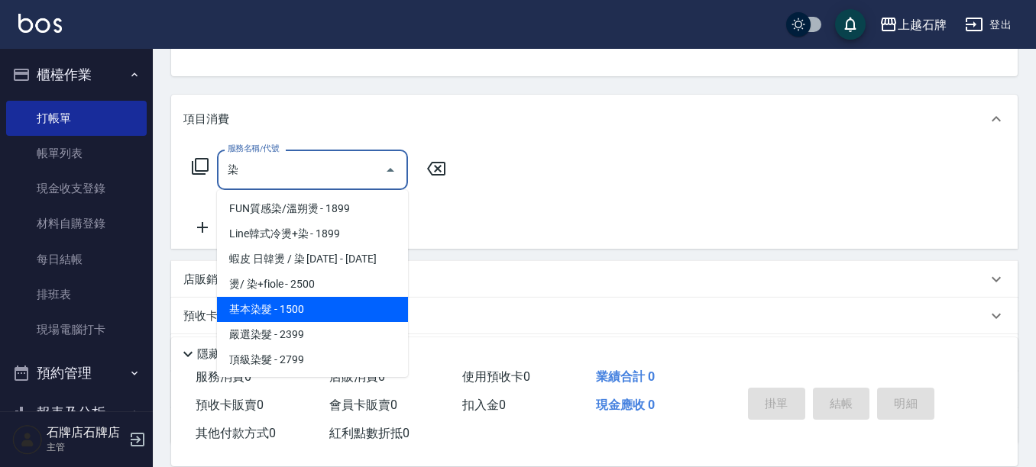
click at [343, 302] on span "基本染髮 - 1500" at bounding box center [312, 309] width 191 height 25
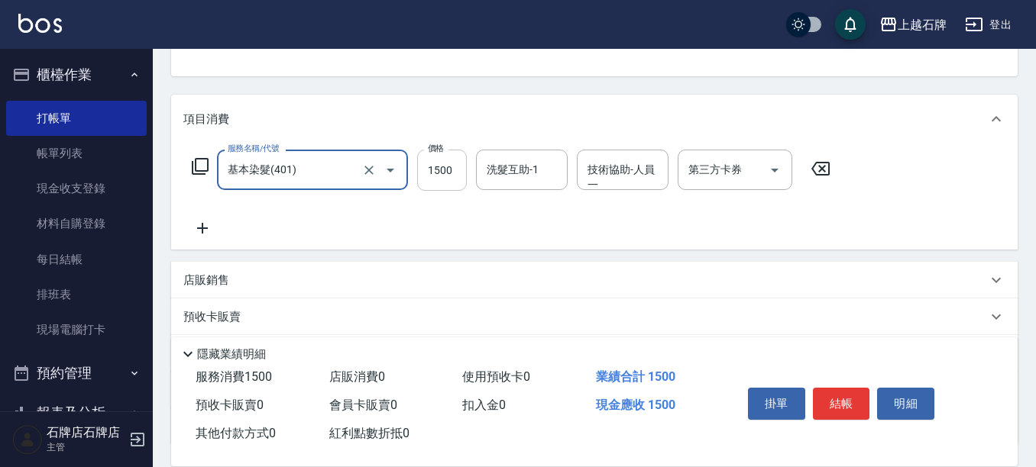
type input "基本染髮(401)"
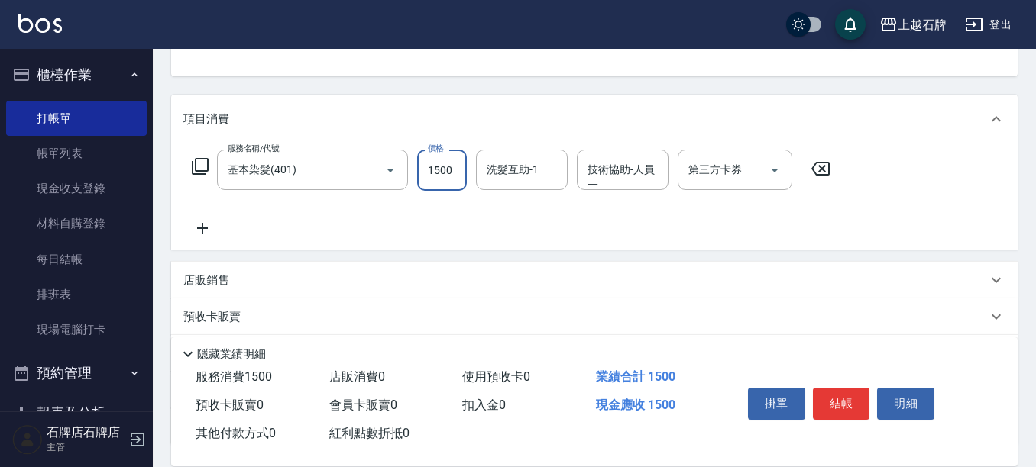
click at [439, 169] on input "1500" at bounding box center [442, 170] width 50 height 41
type input "2199"
click at [855, 403] on button "結帳" at bounding box center [841, 404] width 57 height 32
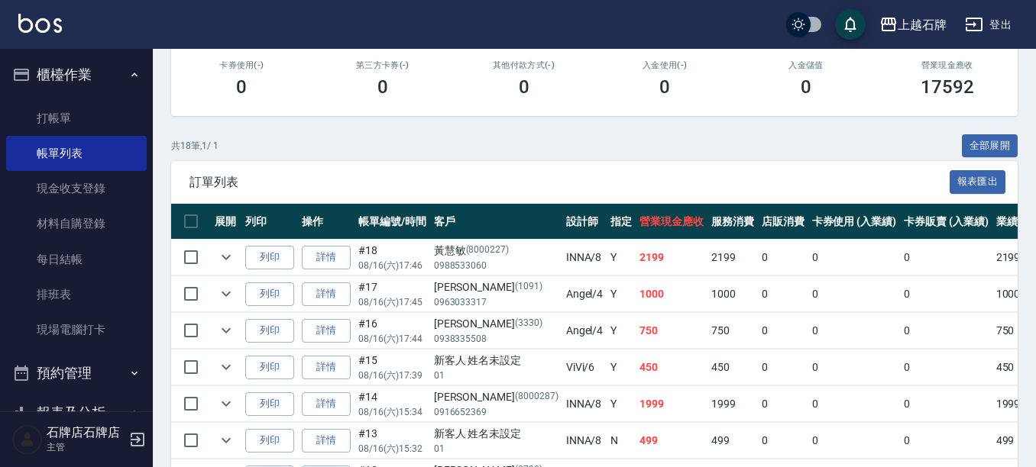
scroll to position [305, 0]
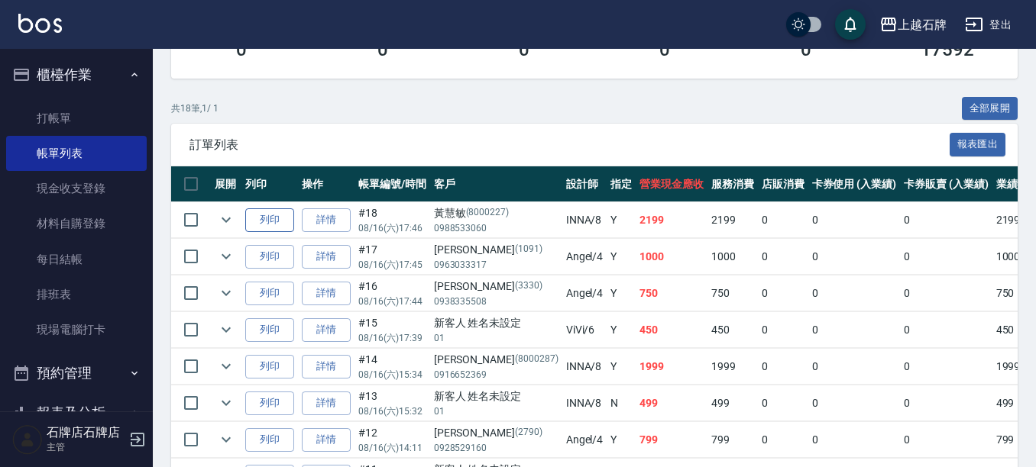
click at [266, 230] on button "列印" at bounding box center [269, 220] width 49 height 24
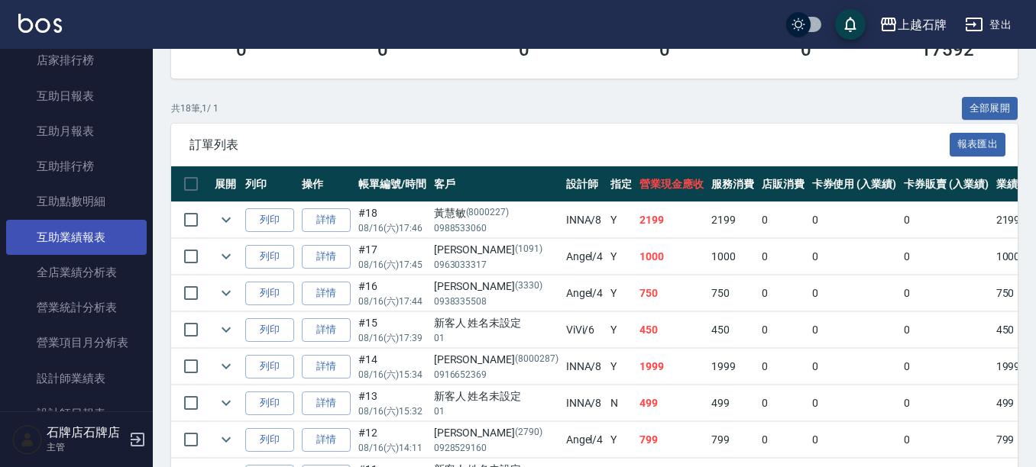
scroll to position [611, 0]
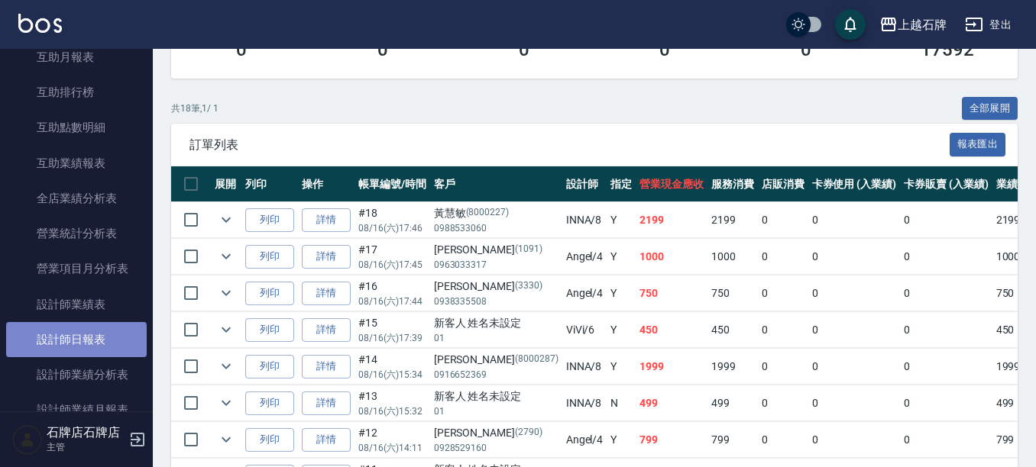
click at [79, 326] on link "設計師日報表" at bounding box center [76, 339] width 141 height 35
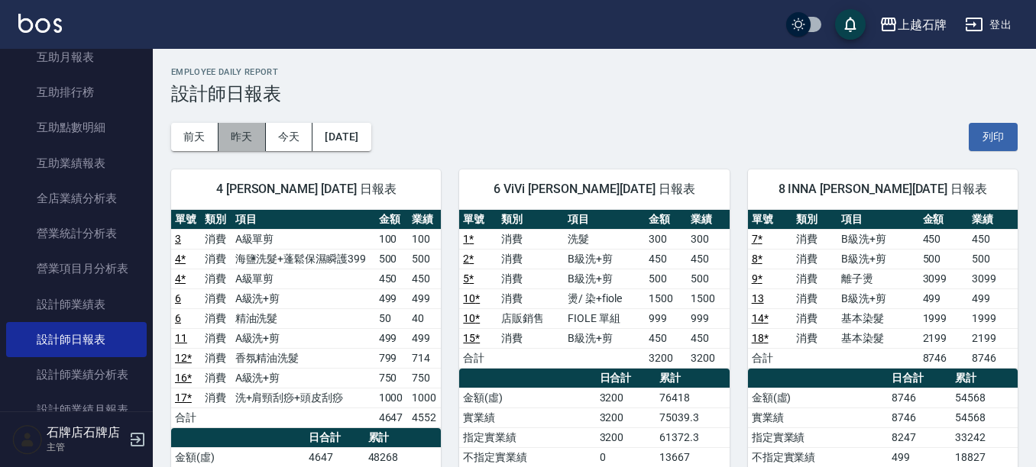
click at [230, 138] on button "昨天" at bounding box center [241, 137] width 47 height 28
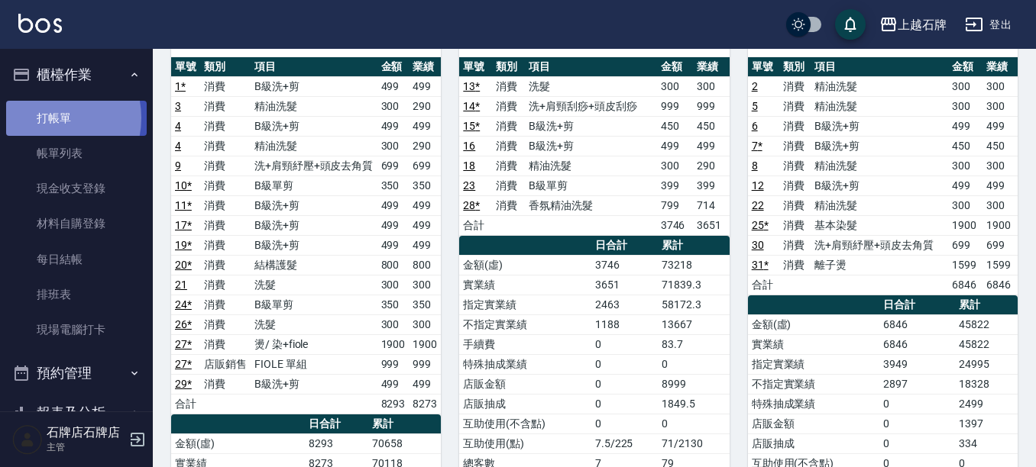
click at [49, 118] on link "打帳單" at bounding box center [76, 118] width 141 height 35
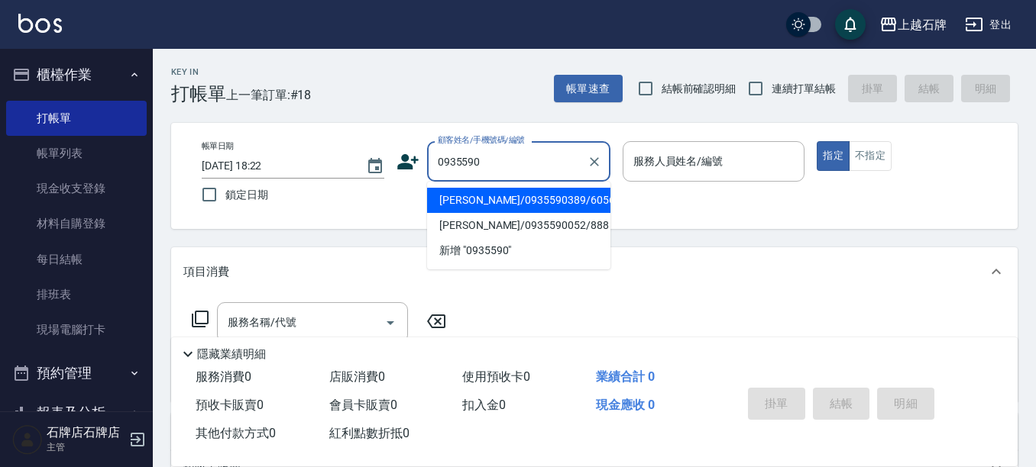
type input "0935590"
drag, startPoint x: 782, startPoint y: 272, endPoint x: 1042, endPoint y: 457, distance: 319.8
